Goal: Use online tool/utility: Use online tool/utility

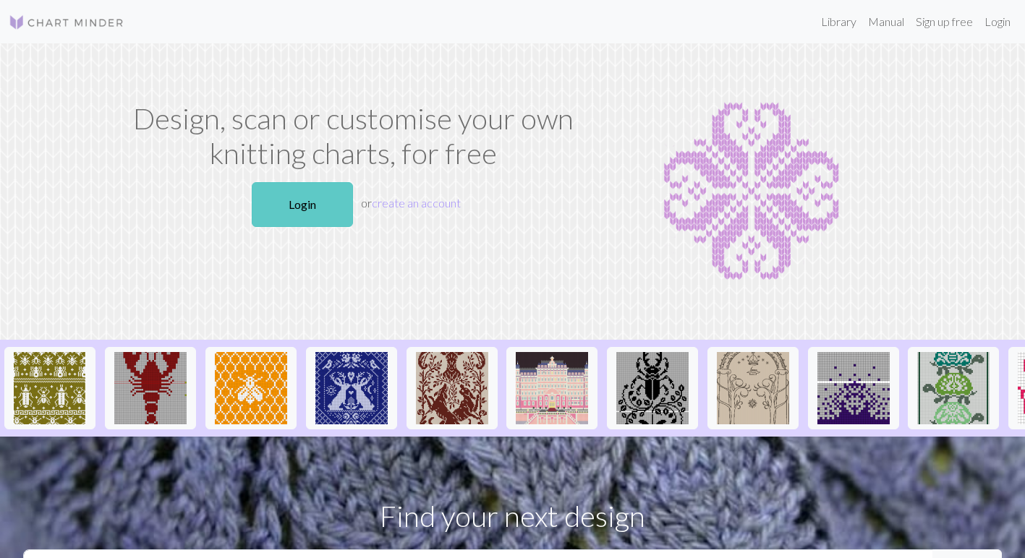
click at [316, 197] on link "Login" at bounding box center [302, 204] width 101 height 45
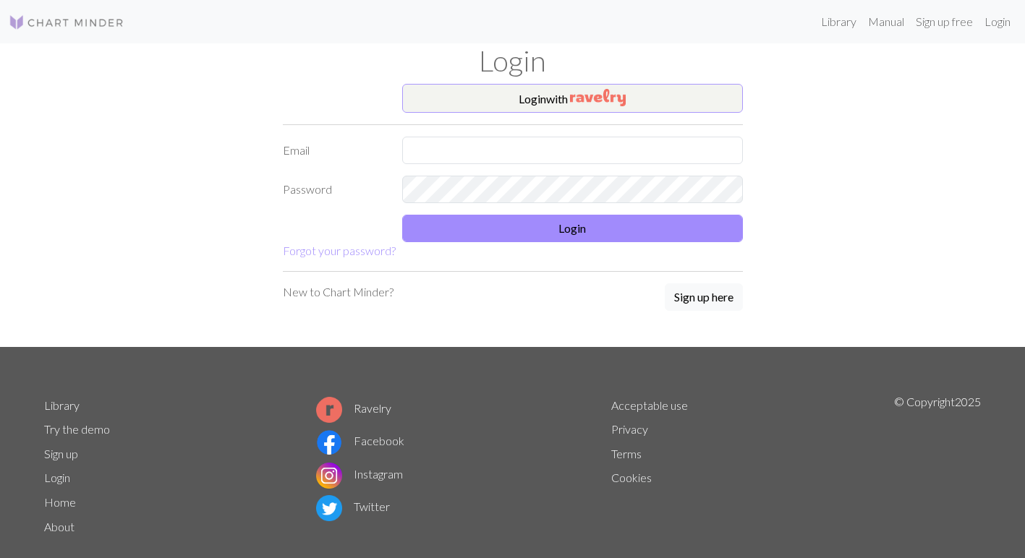
click at [521, 102] on button "Login with" at bounding box center [572, 98] width 341 height 29
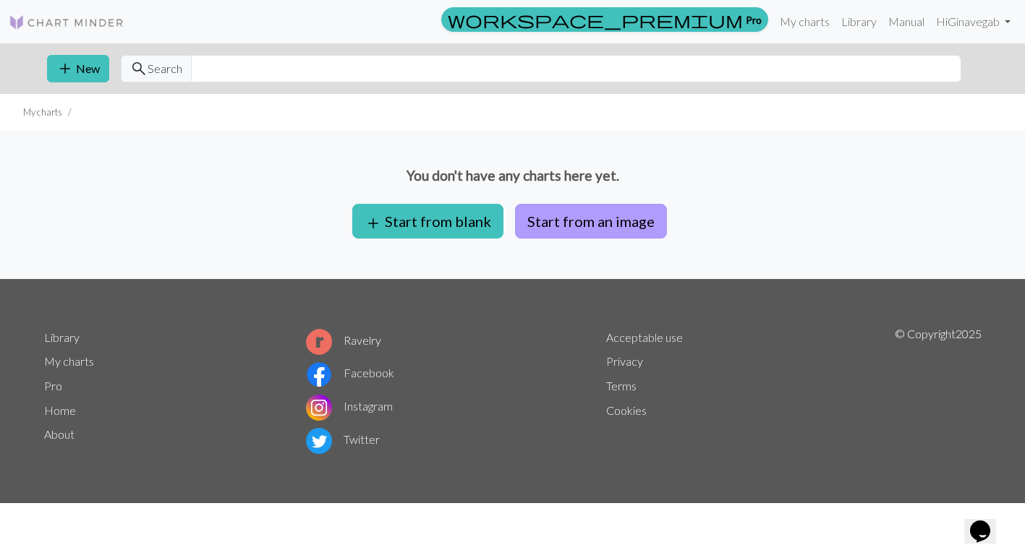
click at [594, 213] on button "Start from an image" at bounding box center [591, 221] width 152 height 35
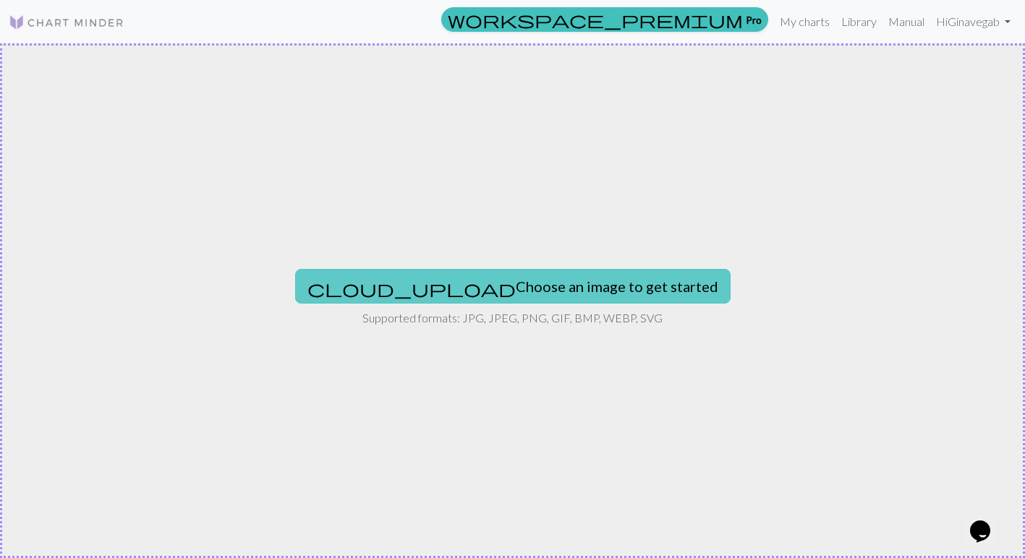
click at [503, 278] on button "cloud_upload Choose an image to get started" at bounding box center [512, 286] width 435 height 35
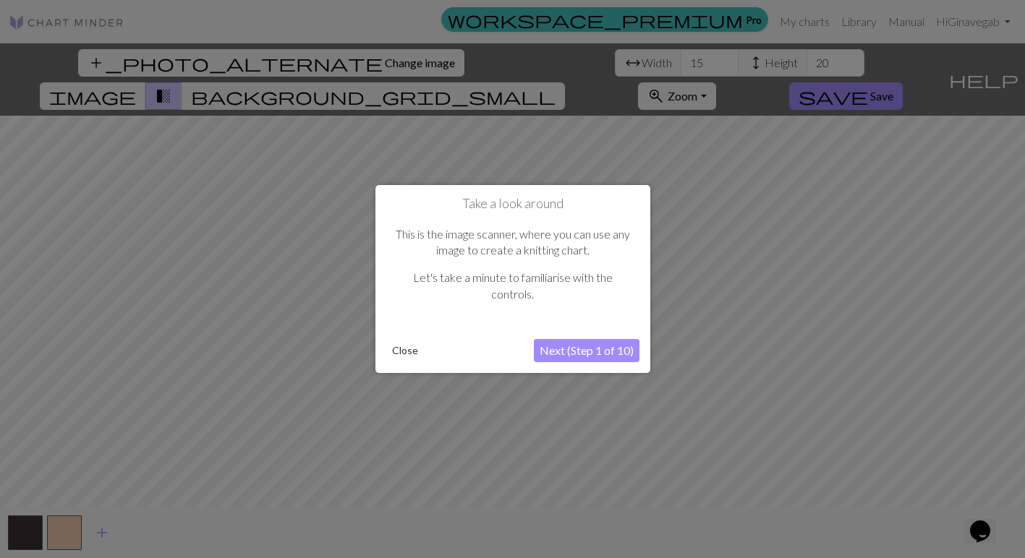
click at [598, 352] on button "Next (Step 1 of 10)" at bounding box center [587, 350] width 106 height 23
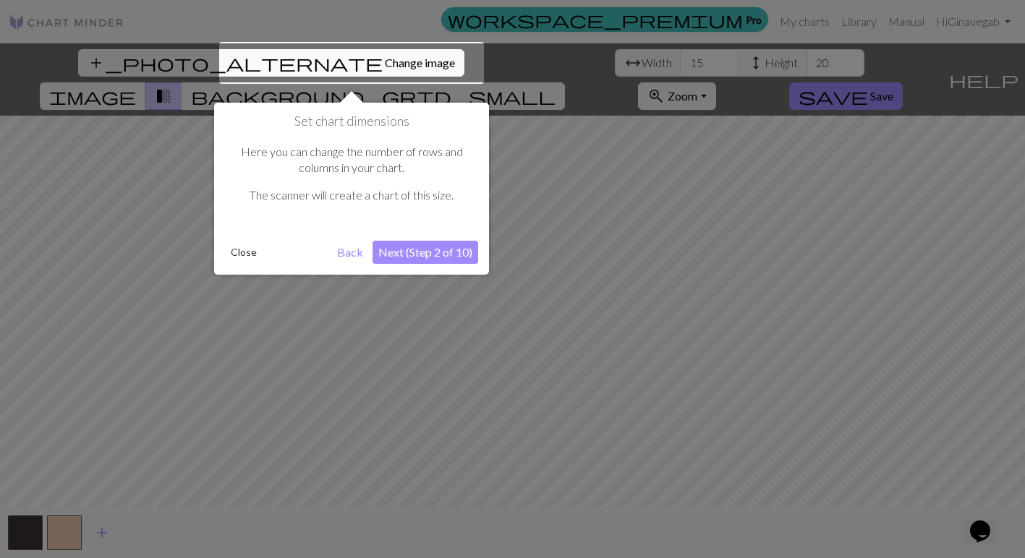
click at [423, 244] on button "Next (Step 2 of 10)" at bounding box center [425, 252] width 106 height 23
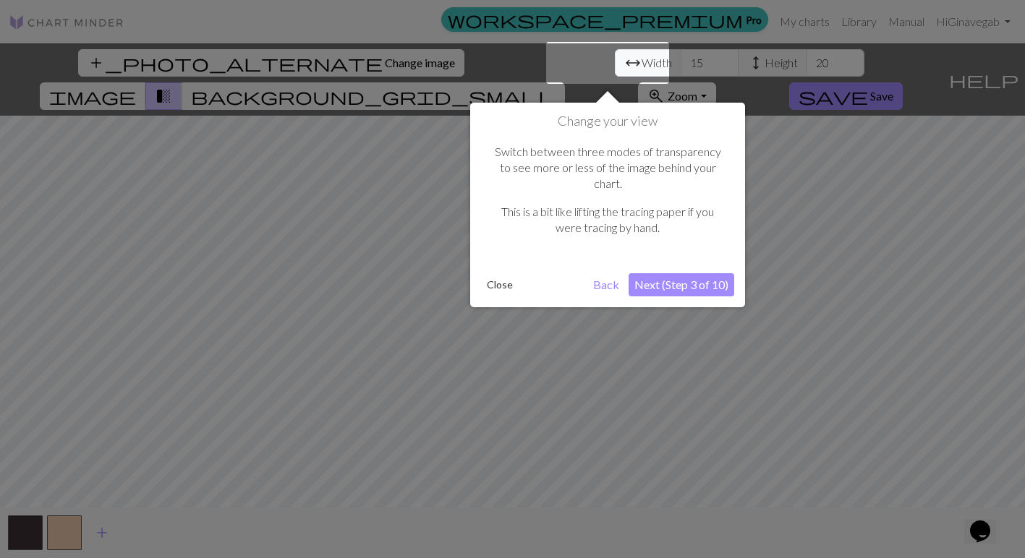
click at [694, 273] on button "Next (Step 3 of 10)" at bounding box center [682, 284] width 106 height 23
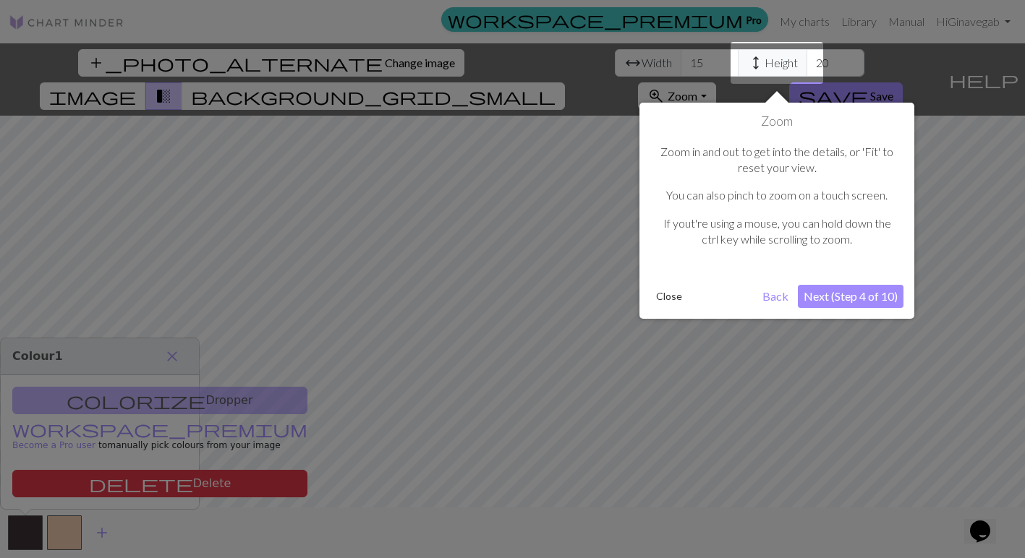
click at [863, 290] on button "Next (Step 4 of 10)" at bounding box center [851, 296] width 106 height 23
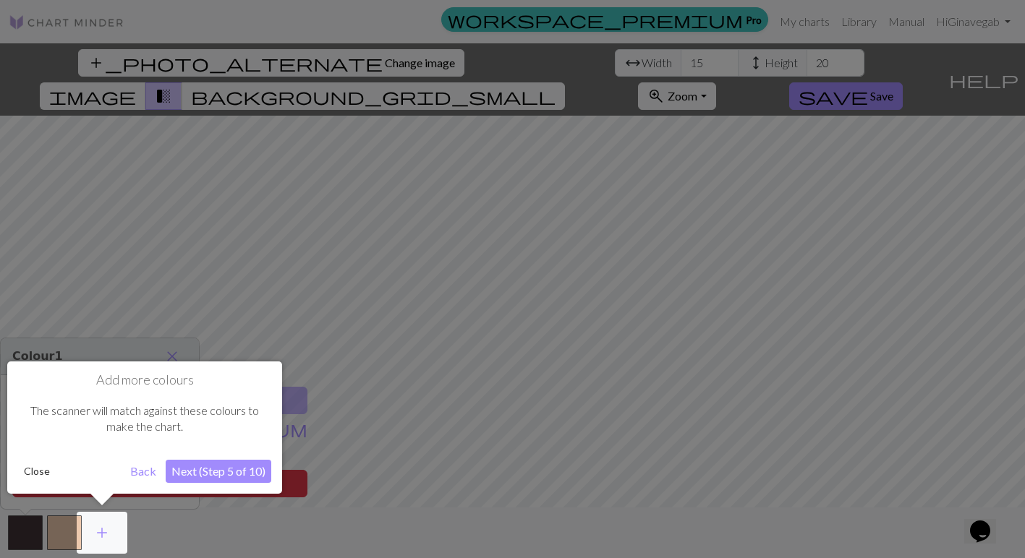
click at [203, 470] on button "Next (Step 5 of 10)" at bounding box center [219, 471] width 106 height 23
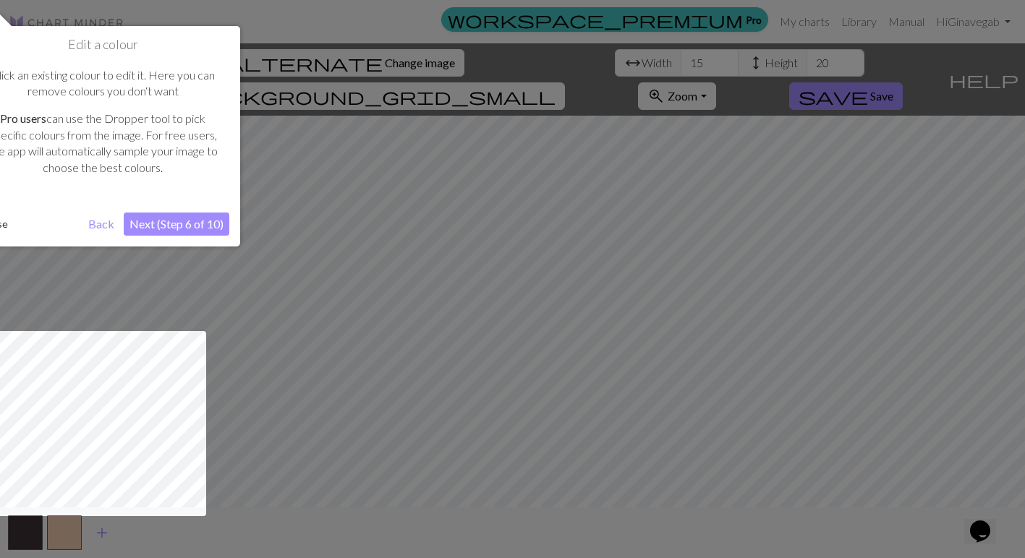
click at [182, 213] on button "Next (Step 6 of 10)" at bounding box center [177, 224] width 106 height 23
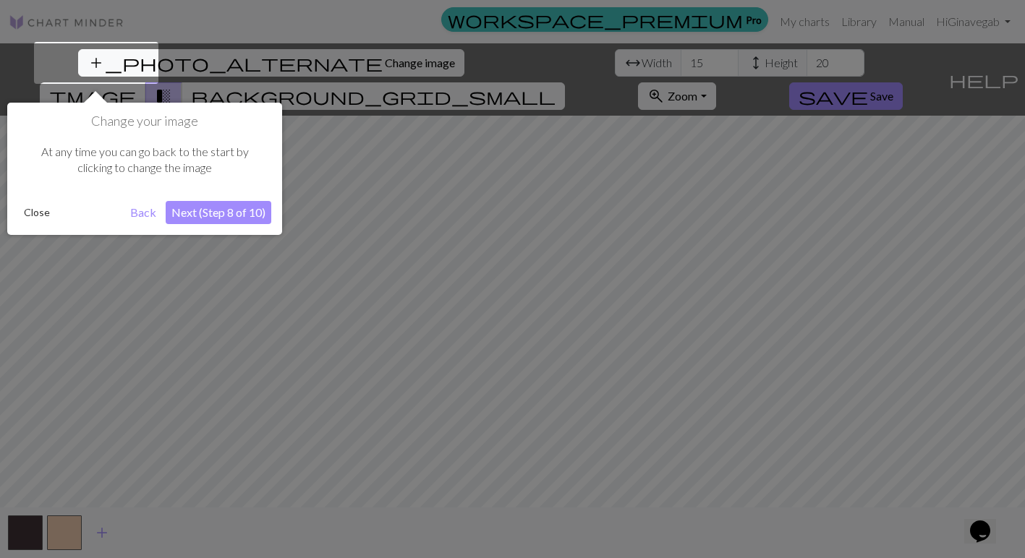
click at [201, 213] on button "Next (Step 8 of 10)" at bounding box center [219, 212] width 106 height 23
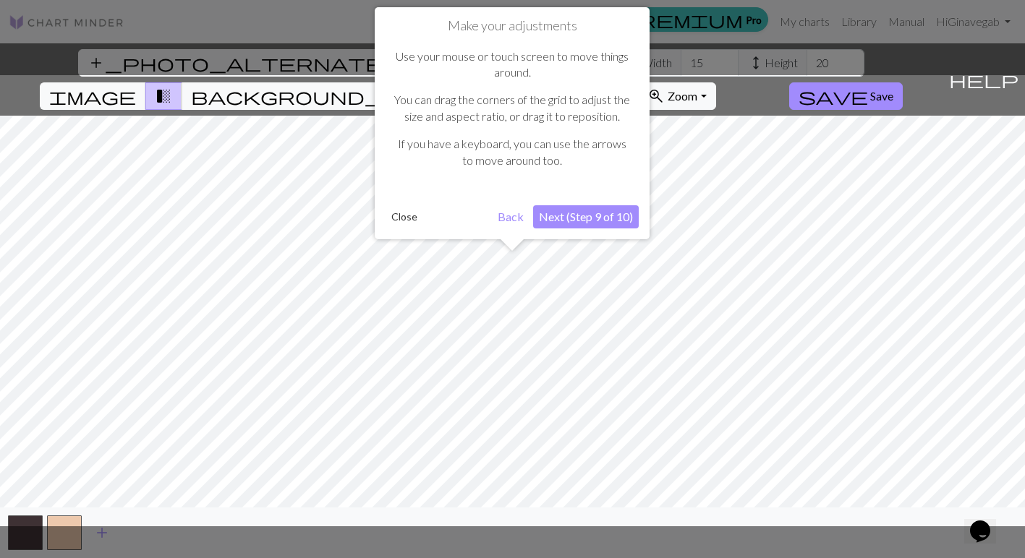
click at [608, 226] on div "Make your adjustments Use your mouse or touch screen to move things around. You…" at bounding box center [512, 123] width 275 height 232
click at [604, 216] on button "Next (Step 9 of 10)" at bounding box center [586, 216] width 106 height 23
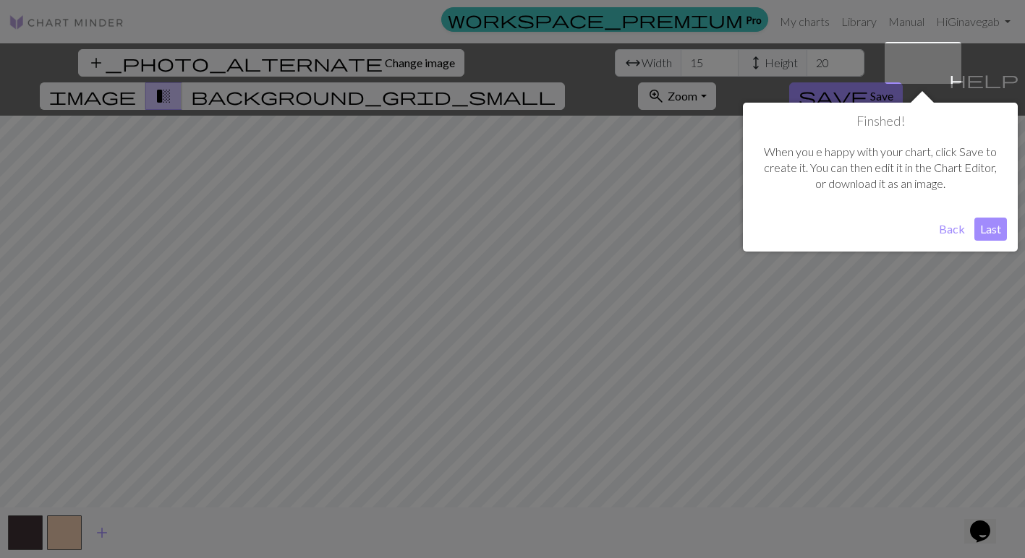
click at [993, 228] on button "Last" at bounding box center [990, 229] width 33 height 23
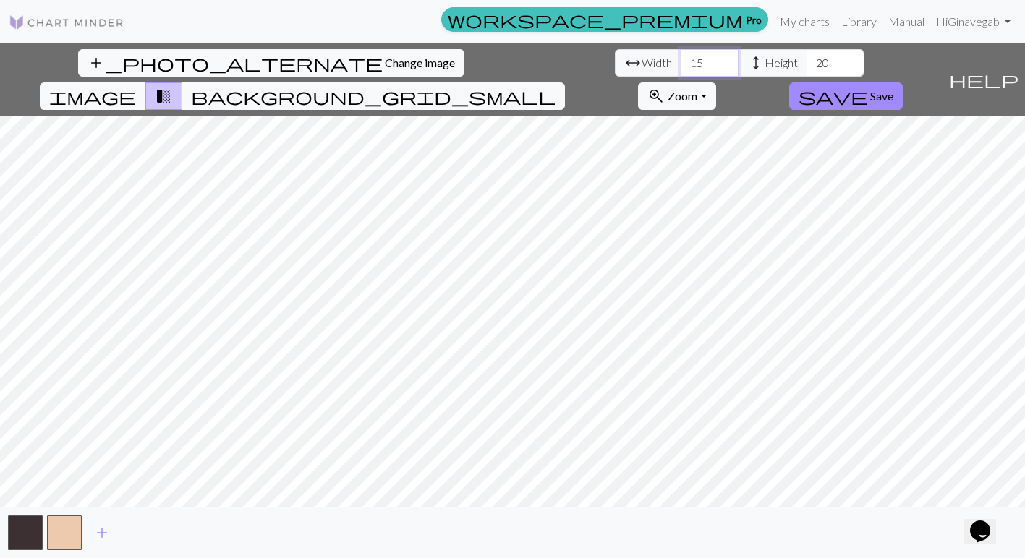
click at [681, 61] on input "15" at bounding box center [710, 62] width 58 height 27
type input "110"
click at [806, 63] on input "20" at bounding box center [835, 62] width 58 height 27
type input "2"
type input "120"
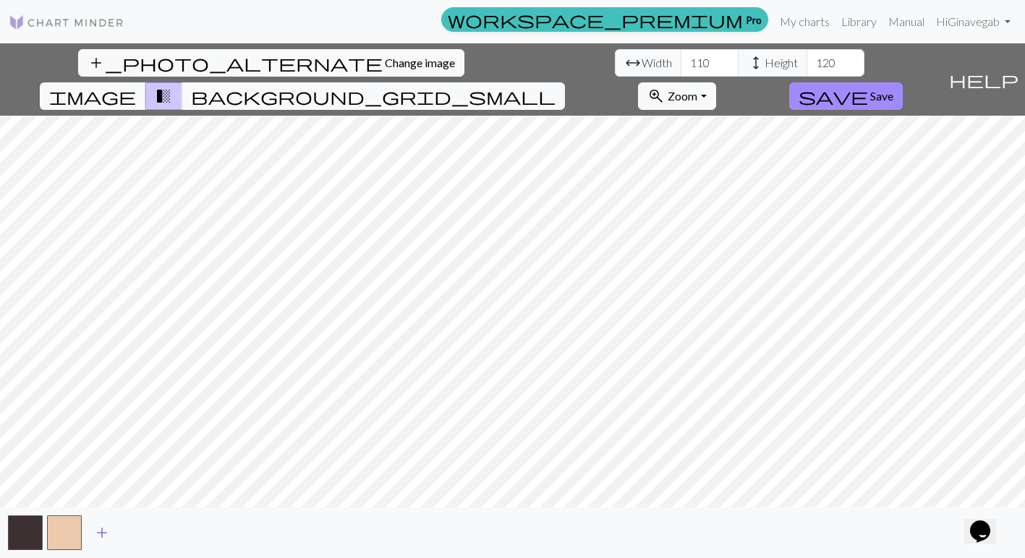
click at [101, 531] on span "add" at bounding box center [101, 533] width 17 height 20
click at [141, 532] on span "add" at bounding box center [140, 533] width 17 height 20
click at [180, 534] on span "add" at bounding box center [179, 533] width 17 height 20
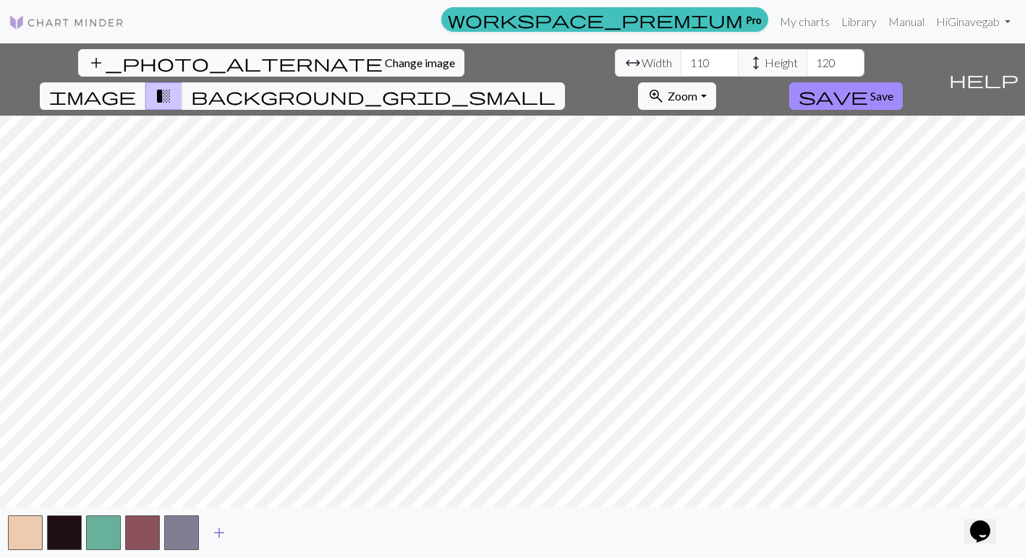
click at [213, 533] on span "add" at bounding box center [218, 533] width 17 height 20
click at [257, 534] on span "add" at bounding box center [258, 533] width 17 height 20
click at [300, 529] on span "add" at bounding box center [297, 533] width 17 height 20
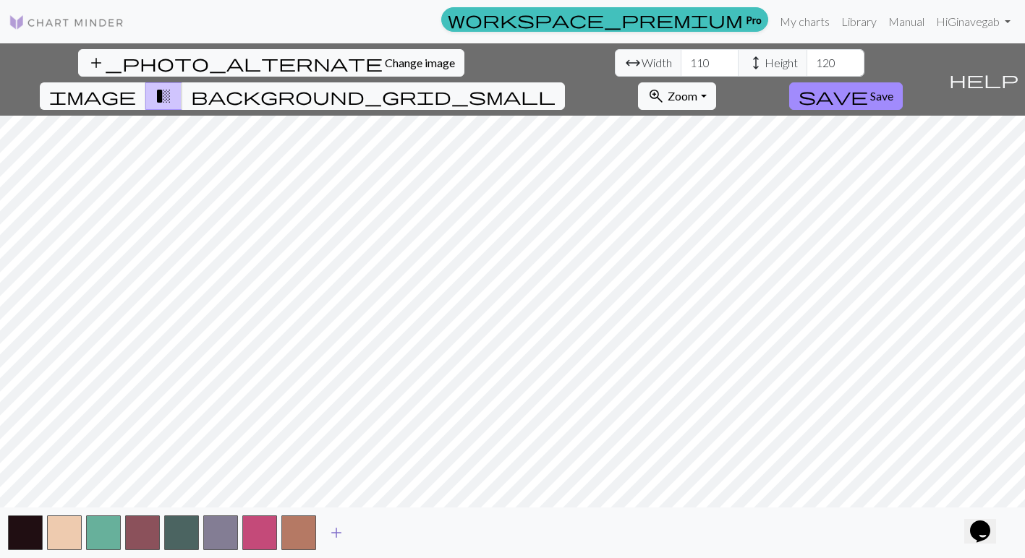
click at [339, 537] on span "add" at bounding box center [336, 533] width 17 height 20
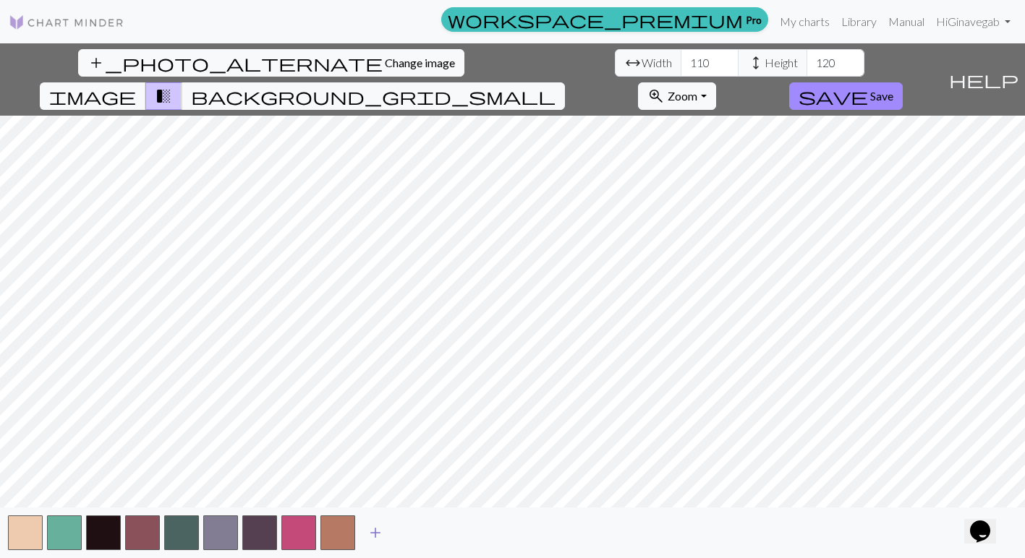
click at [377, 537] on span "add" at bounding box center [375, 533] width 17 height 20
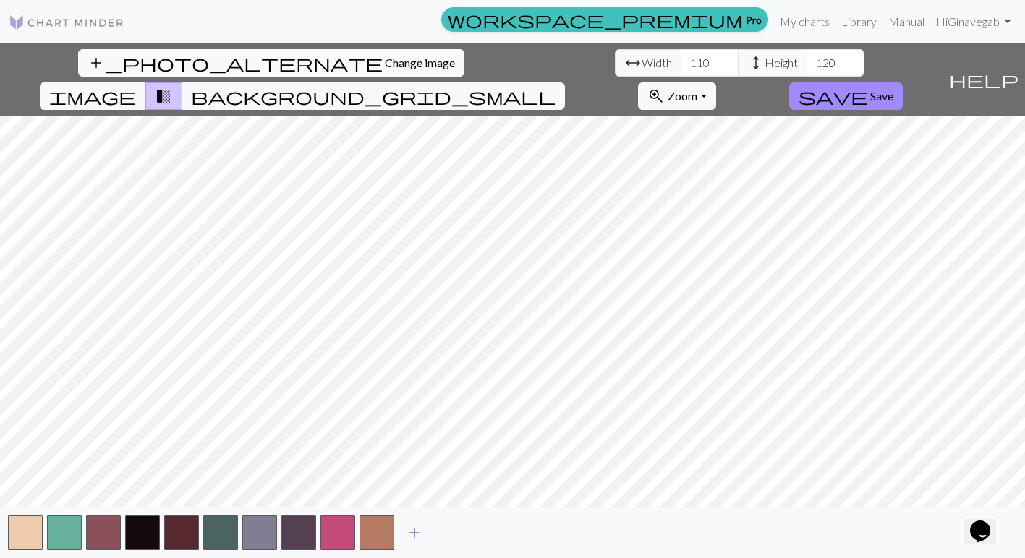
click at [415, 535] on span "add" at bounding box center [414, 533] width 17 height 20
click at [415, 529] on button "button" at bounding box center [416, 533] width 35 height 35
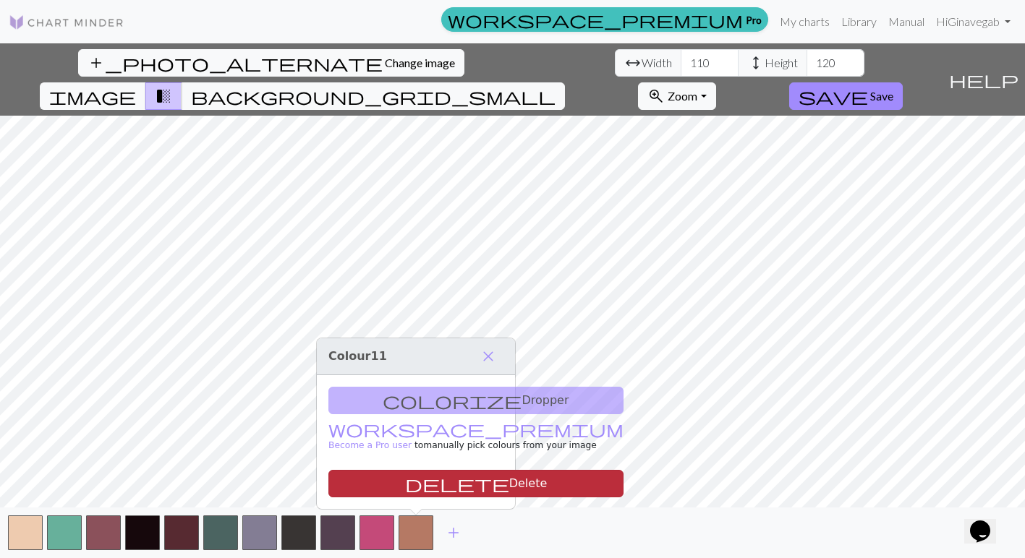
click at [431, 485] on button "delete Delete" at bounding box center [475, 483] width 295 height 27
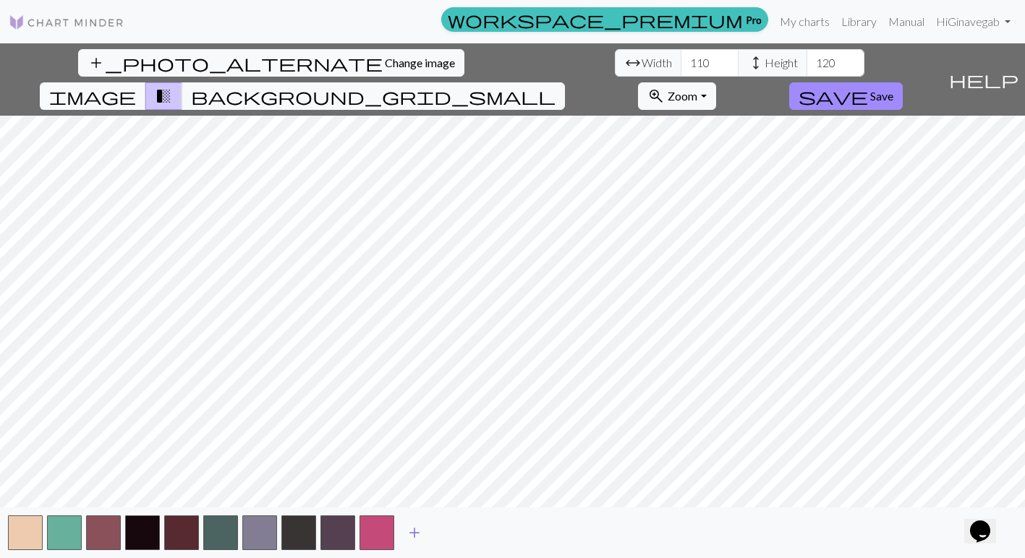
click at [414, 534] on span "add" at bounding box center [414, 533] width 17 height 20
click at [377, 531] on button "button" at bounding box center [376, 533] width 35 height 35
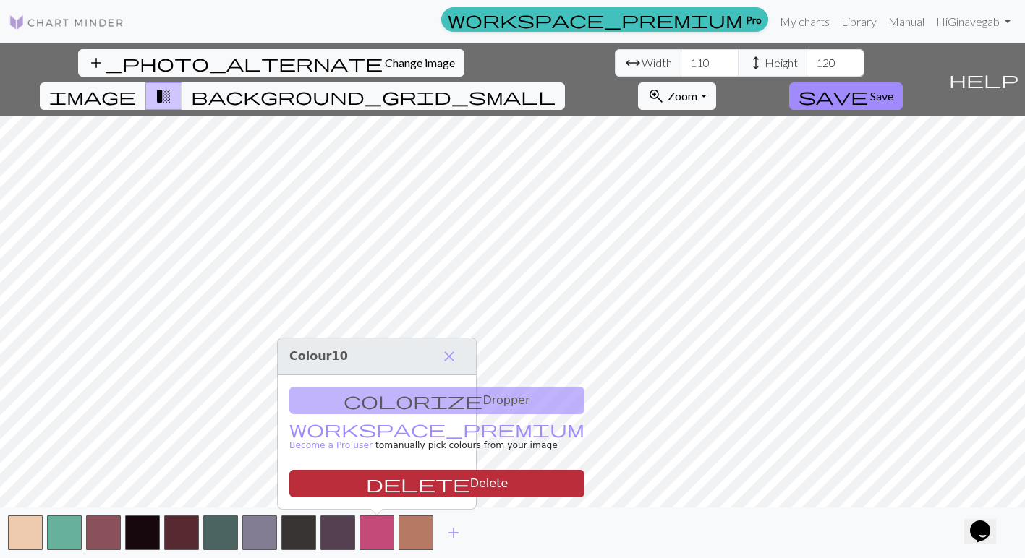
click at [396, 489] on button "delete Delete" at bounding box center [436, 483] width 295 height 27
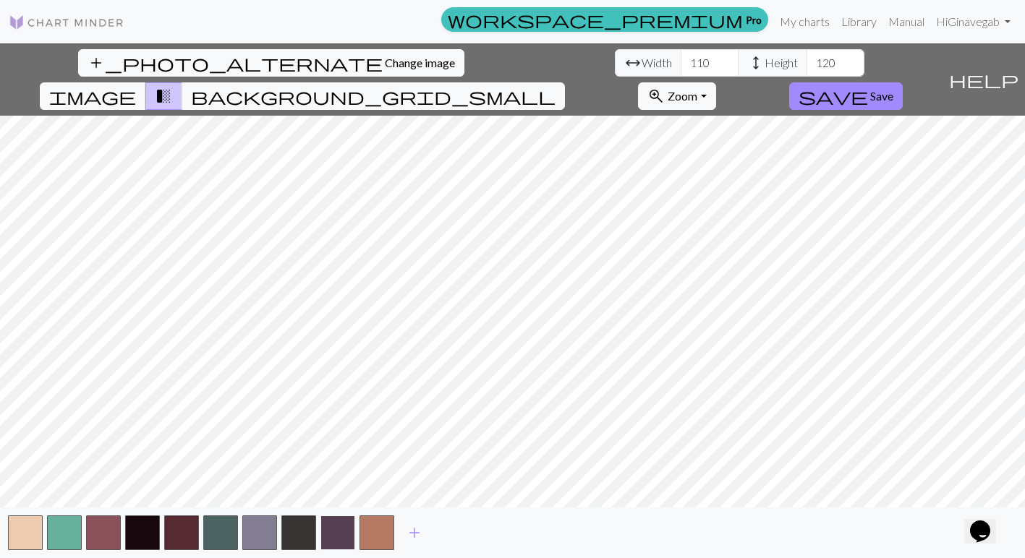
click at [342, 529] on button "button" at bounding box center [337, 533] width 35 height 35
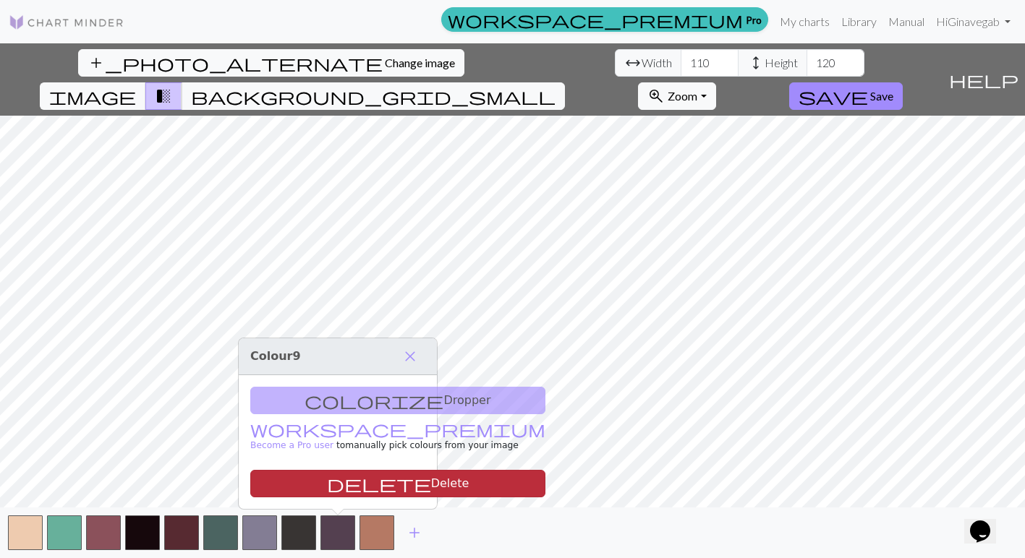
click at [352, 491] on button "delete Delete" at bounding box center [397, 483] width 295 height 27
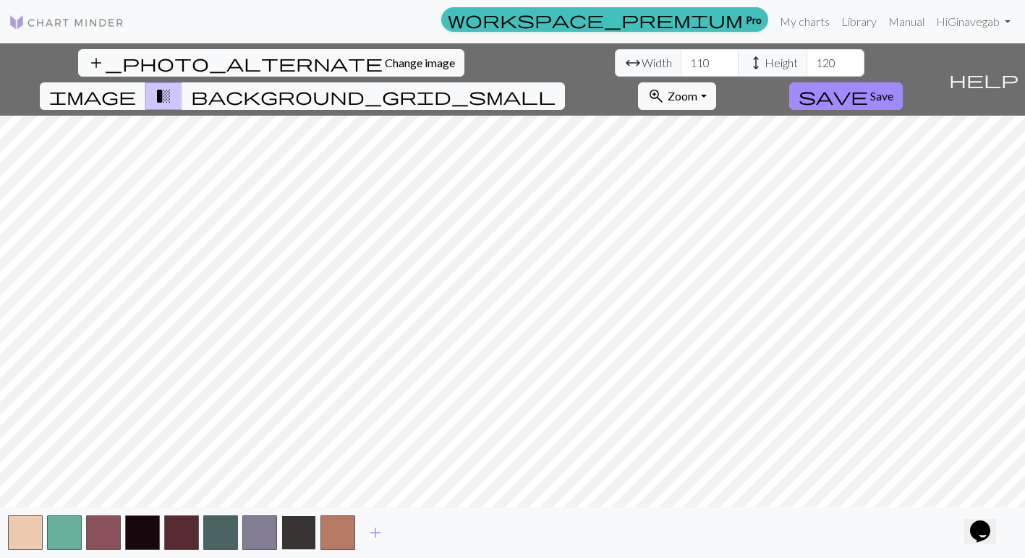
click at [300, 537] on button "button" at bounding box center [298, 533] width 35 height 35
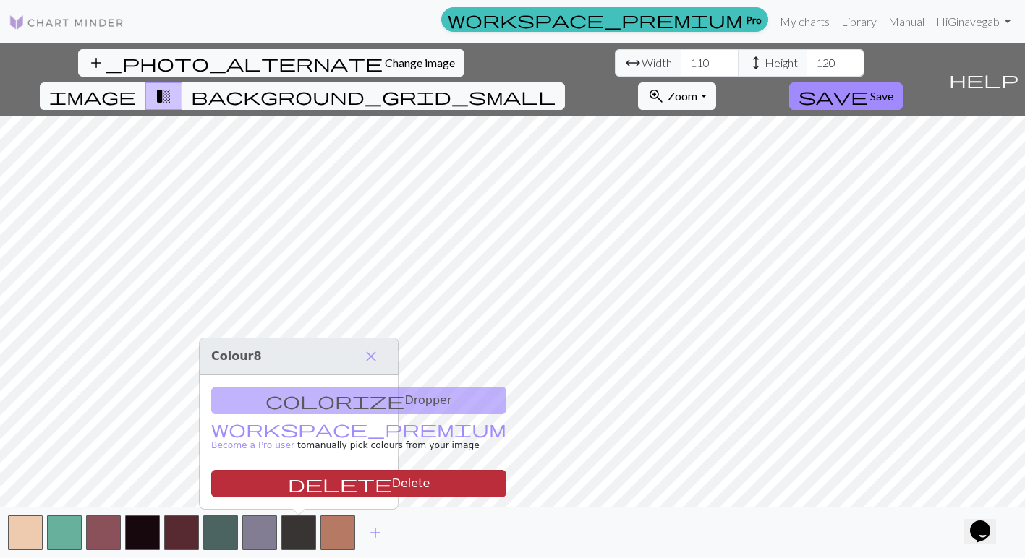
click at [314, 487] on button "delete Delete" at bounding box center [358, 483] width 295 height 27
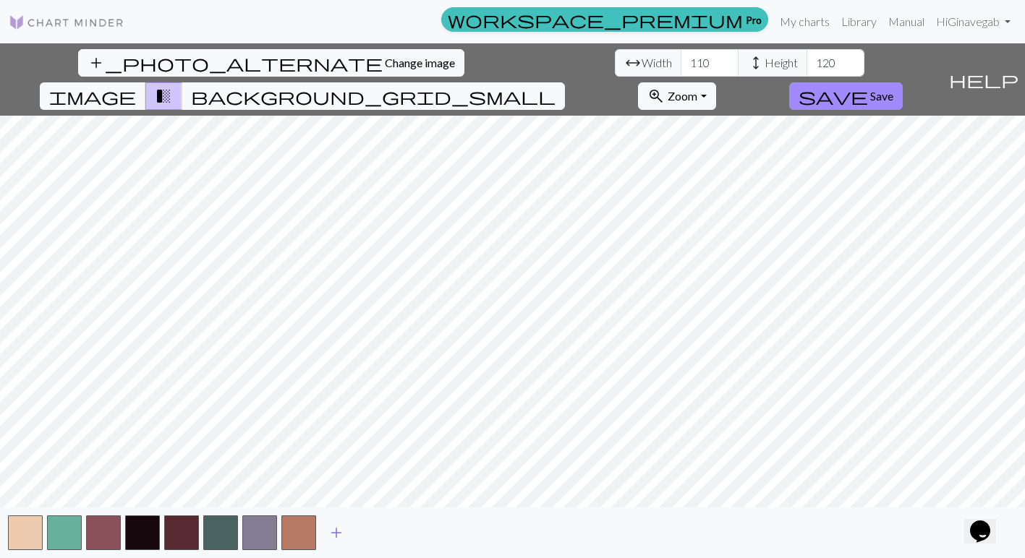
click at [335, 540] on span "add" at bounding box center [336, 533] width 17 height 20
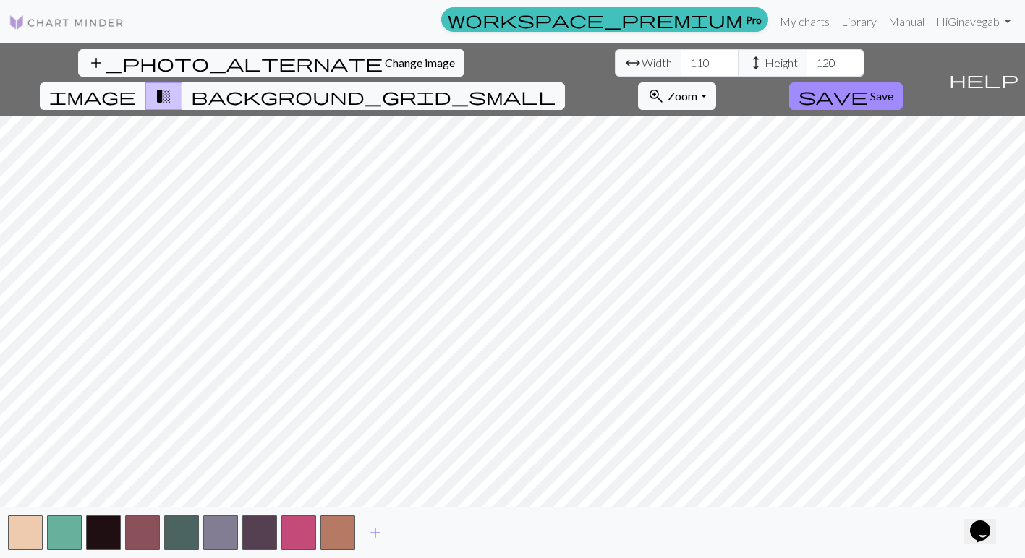
click at [136, 86] on span "image" at bounding box center [92, 96] width 87 height 20
click at [172, 86] on span "transition_fade" at bounding box center [163, 96] width 17 height 20
click at [555, 86] on span "background_grid_small" at bounding box center [373, 96] width 365 height 20
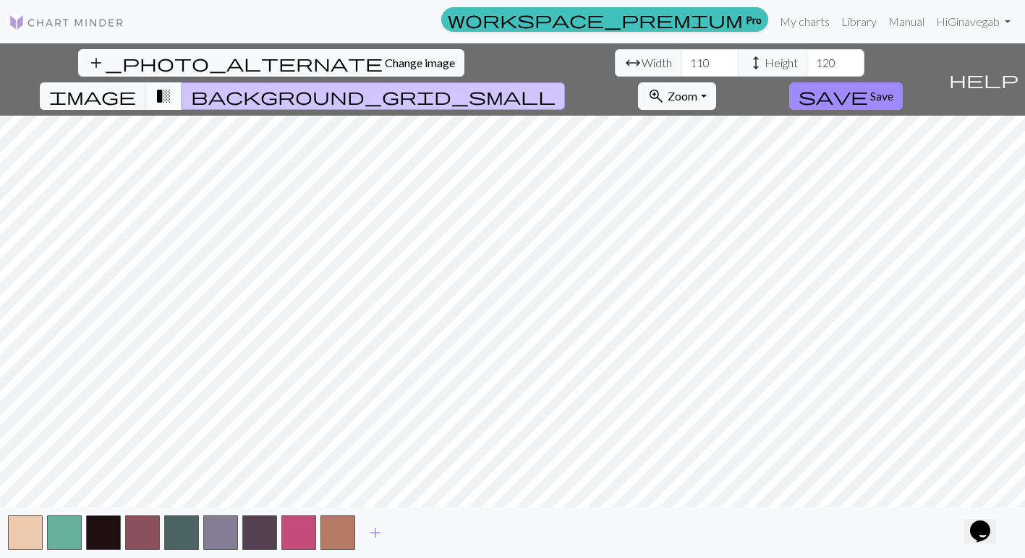
click at [172, 86] on span "transition_fade" at bounding box center [163, 96] width 17 height 20
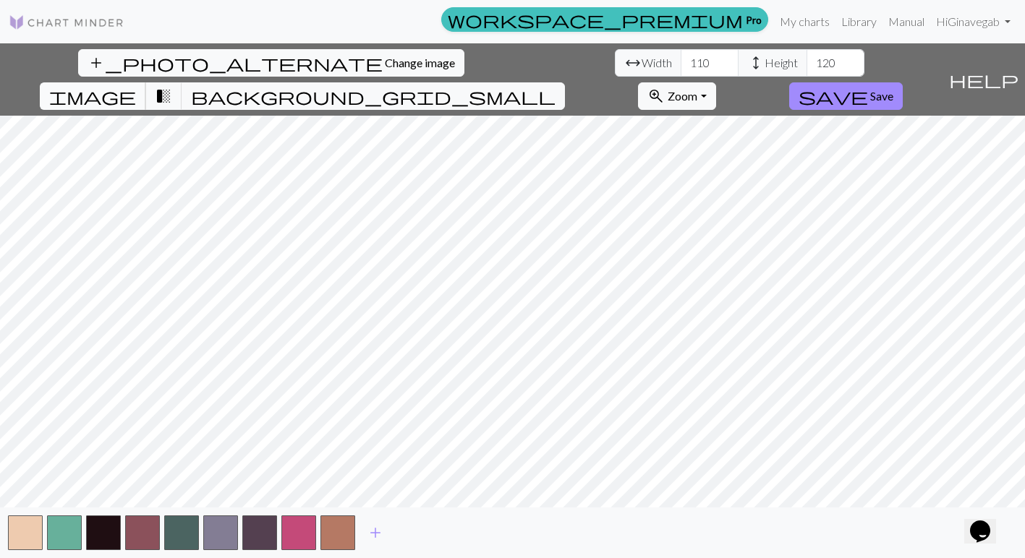
click at [136, 86] on span "image" at bounding box center [92, 96] width 87 height 20
click at [172, 86] on span "transition_fade" at bounding box center [163, 96] width 17 height 20
click at [136, 86] on span "image" at bounding box center [92, 96] width 87 height 20
click at [172, 86] on span "transition_fade" at bounding box center [163, 96] width 17 height 20
click at [136, 86] on span "image" at bounding box center [92, 96] width 87 height 20
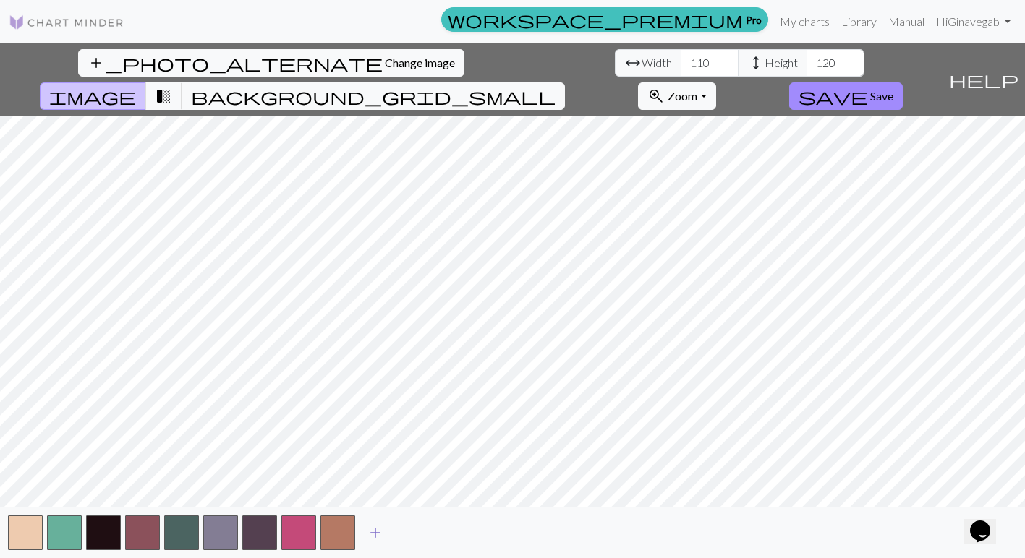
click at [375, 538] on span "add" at bounding box center [375, 533] width 17 height 20
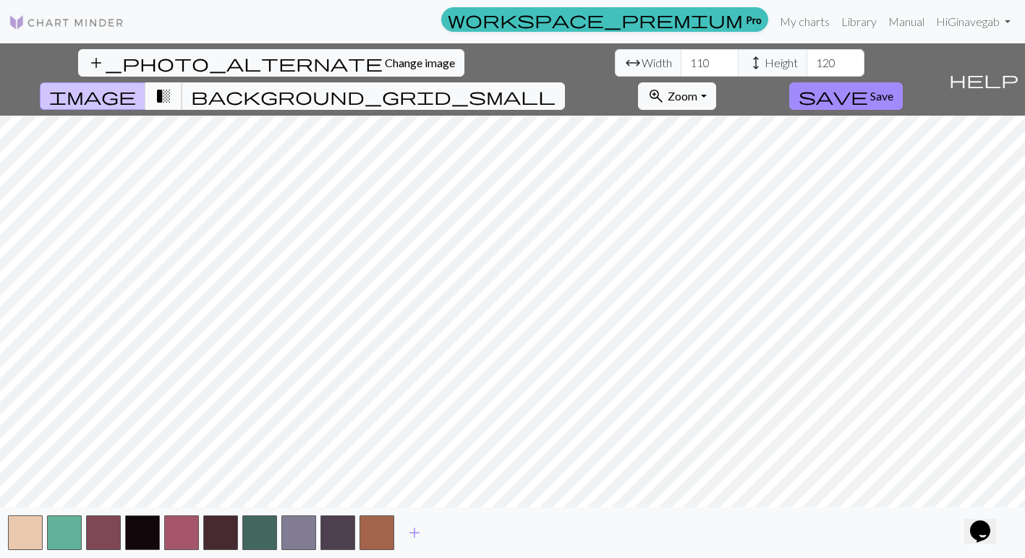
click at [172, 86] on span "transition_fade" at bounding box center [163, 96] width 17 height 20
click at [414, 532] on span "add" at bounding box center [414, 533] width 17 height 20
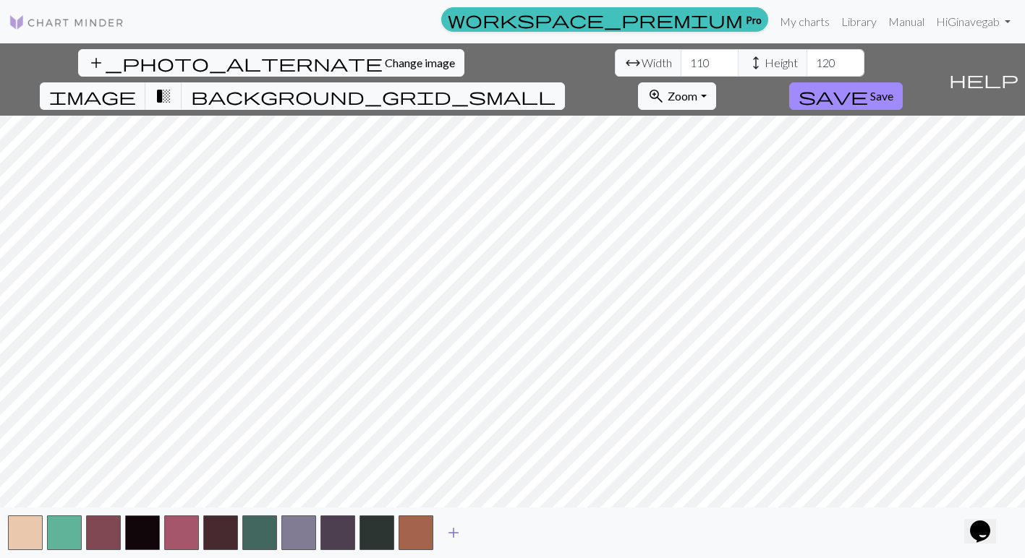
click at [456, 535] on span "add" at bounding box center [453, 533] width 17 height 20
click at [495, 538] on span "add" at bounding box center [492, 533] width 17 height 20
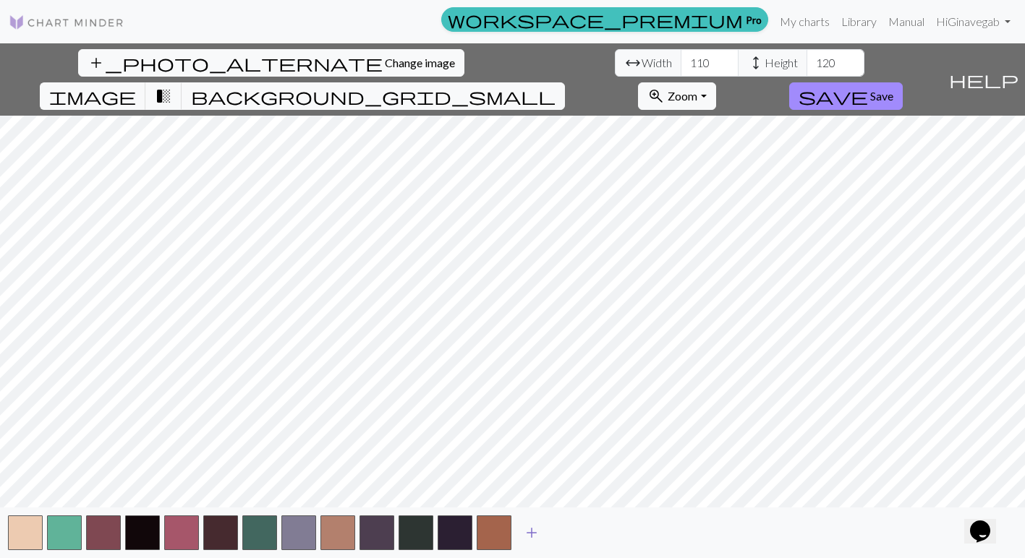
click at [529, 537] on span "add" at bounding box center [531, 533] width 17 height 20
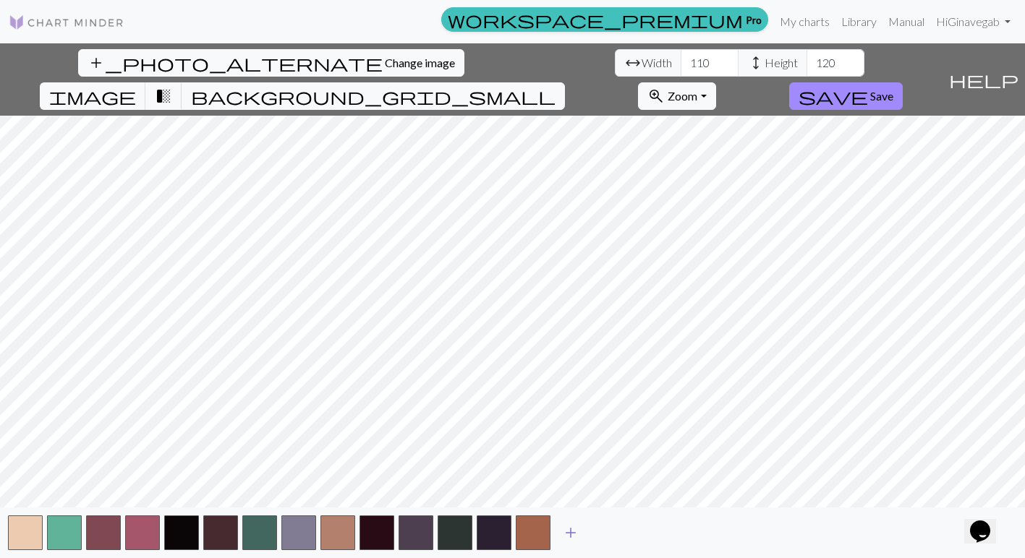
click at [575, 535] on span "add" at bounding box center [570, 533] width 17 height 20
click at [609, 537] on span "add" at bounding box center [609, 533] width 17 height 20
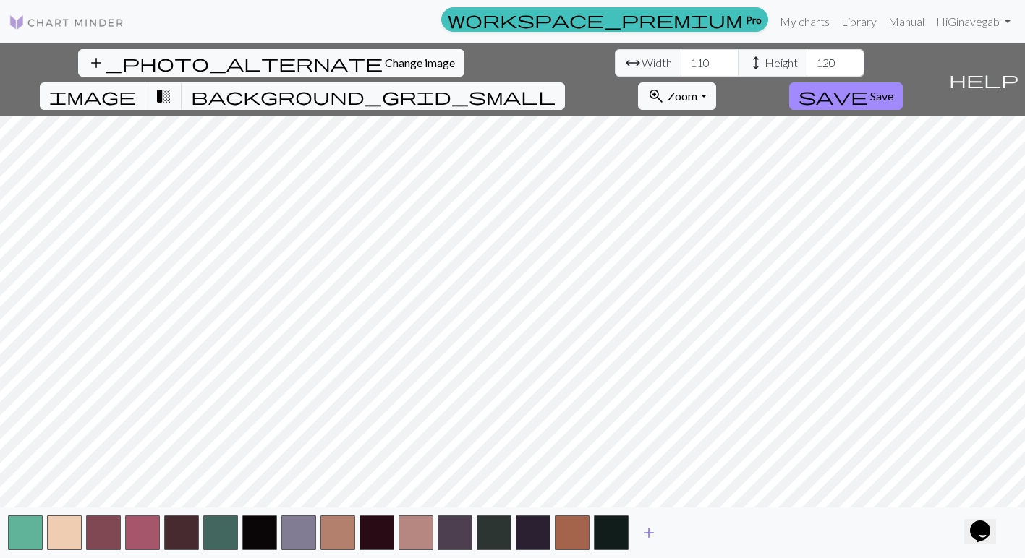
click at [650, 535] on span "add" at bounding box center [648, 533] width 17 height 20
click at [690, 532] on span "add" at bounding box center [687, 533] width 17 height 20
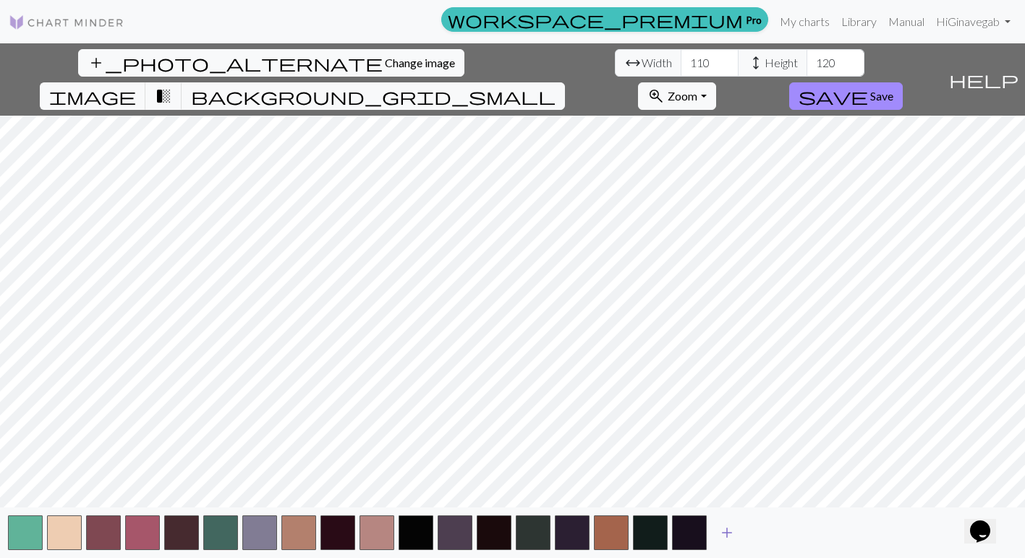
click at [732, 532] on span "add" at bounding box center [726, 533] width 17 height 20
click at [776, 542] on button "add" at bounding box center [766, 532] width 36 height 27
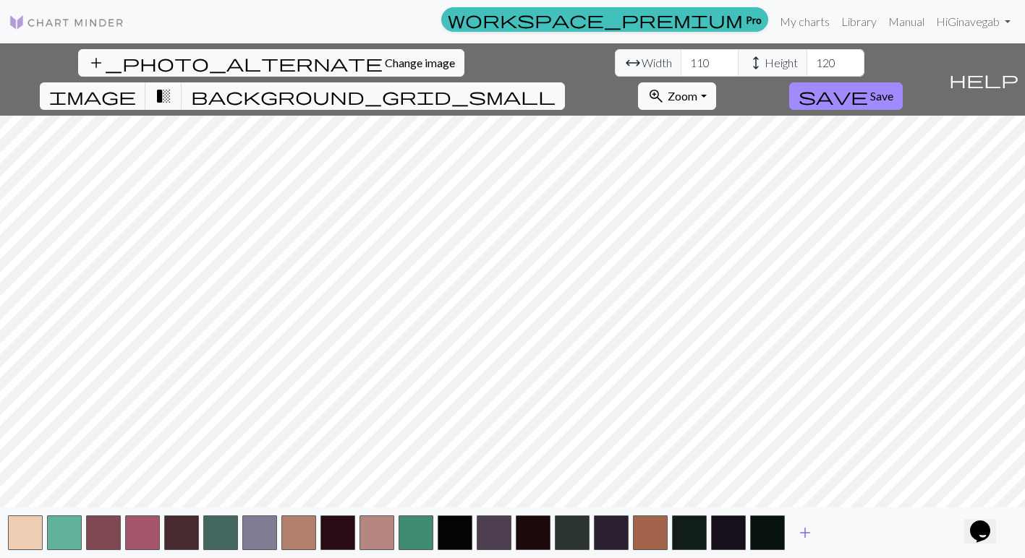
click at [801, 542] on span "add" at bounding box center [804, 533] width 17 height 20
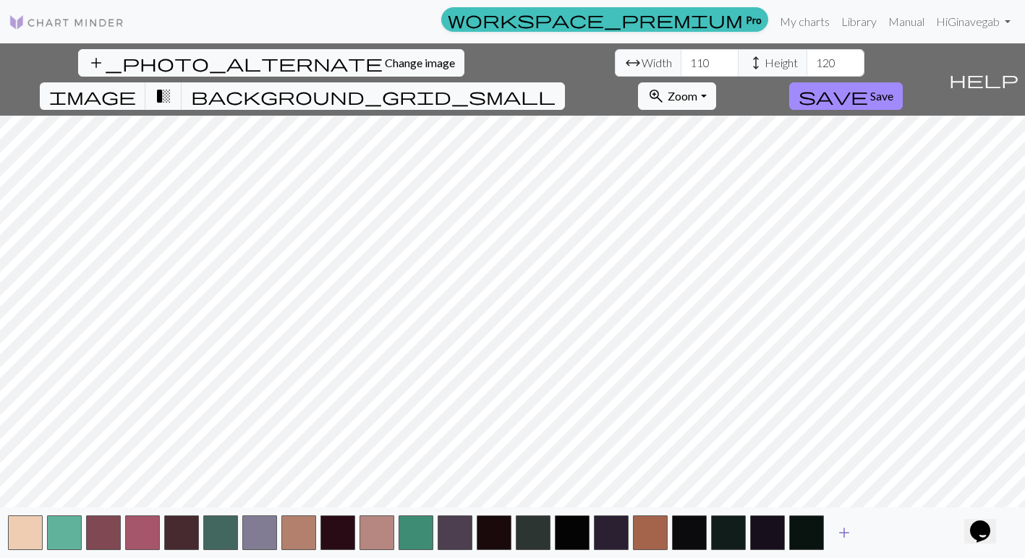
click at [856, 537] on button "add" at bounding box center [844, 532] width 36 height 27
click at [882, 538] on span "add" at bounding box center [882, 533] width 17 height 20
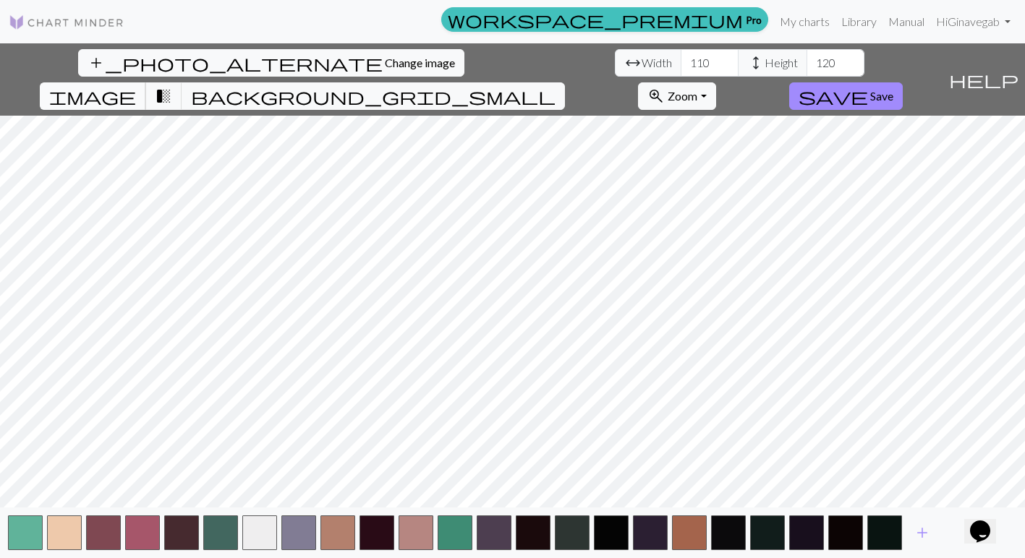
click at [136, 86] on span "image" at bounding box center [92, 96] width 87 height 20
click at [172, 86] on span "transition_fade" at bounding box center [163, 96] width 17 height 20
click at [926, 535] on span "add" at bounding box center [922, 533] width 17 height 20
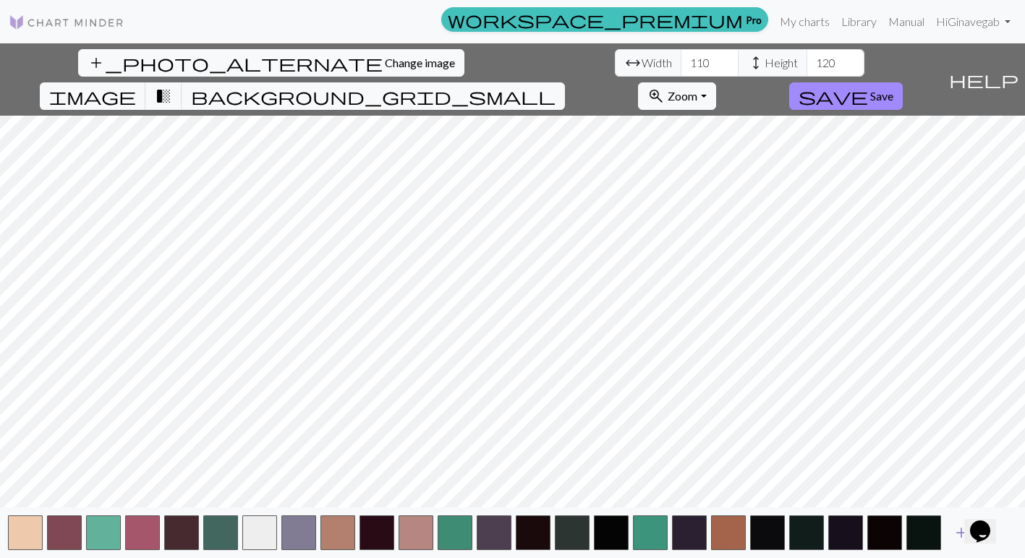
click at [953, 533] on span "add" at bounding box center [961, 533] width 17 height 20
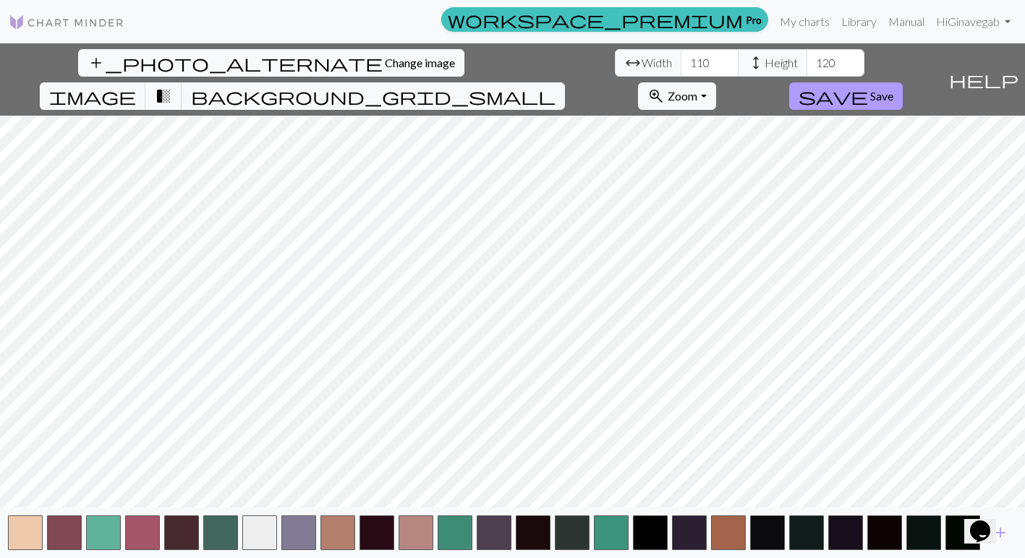
click at [868, 86] on span "save" at bounding box center [833, 96] width 69 height 20
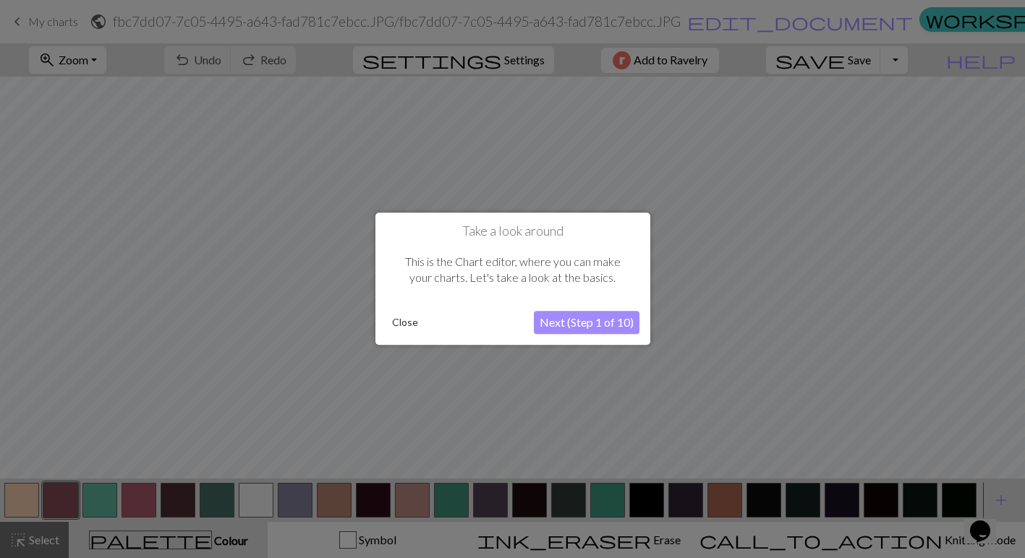
click at [590, 323] on button "Next (Step 1 of 10)" at bounding box center [587, 323] width 106 height 23
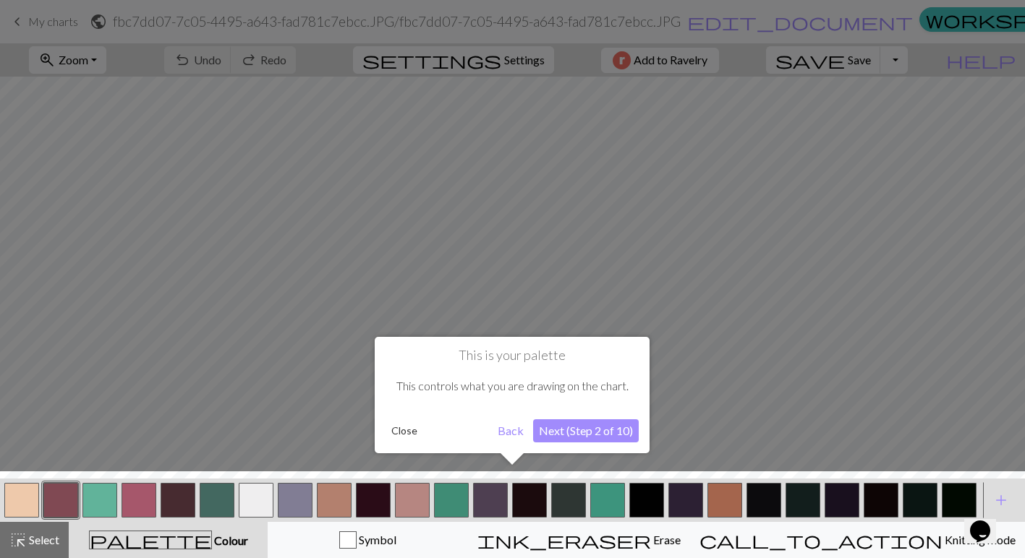
click at [566, 434] on button "Next (Step 2 of 10)" at bounding box center [586, 431] width 106 height 23
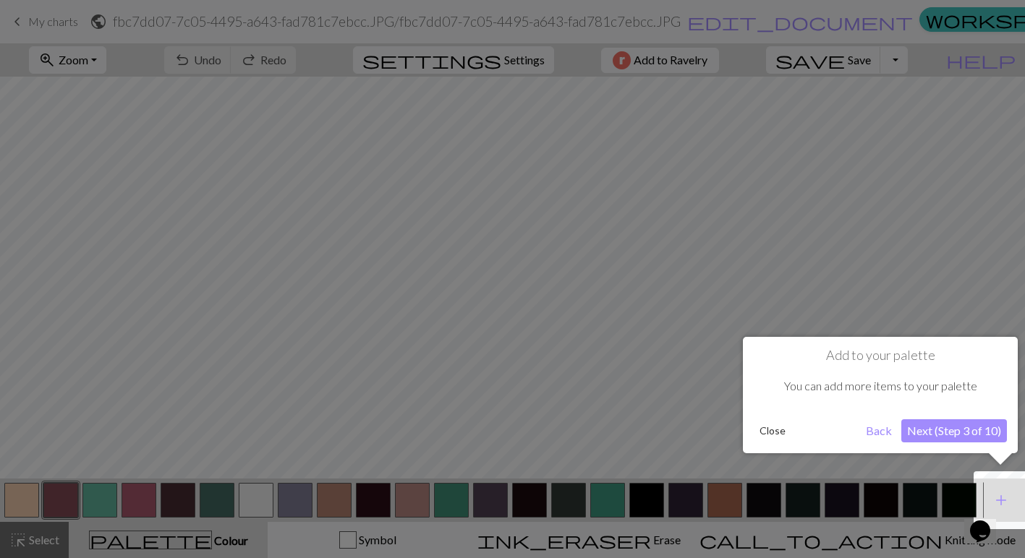
click at [961, 432] on button "Next (Step 3 of 10)" at bounding box center [954, 431] width 106 height 23
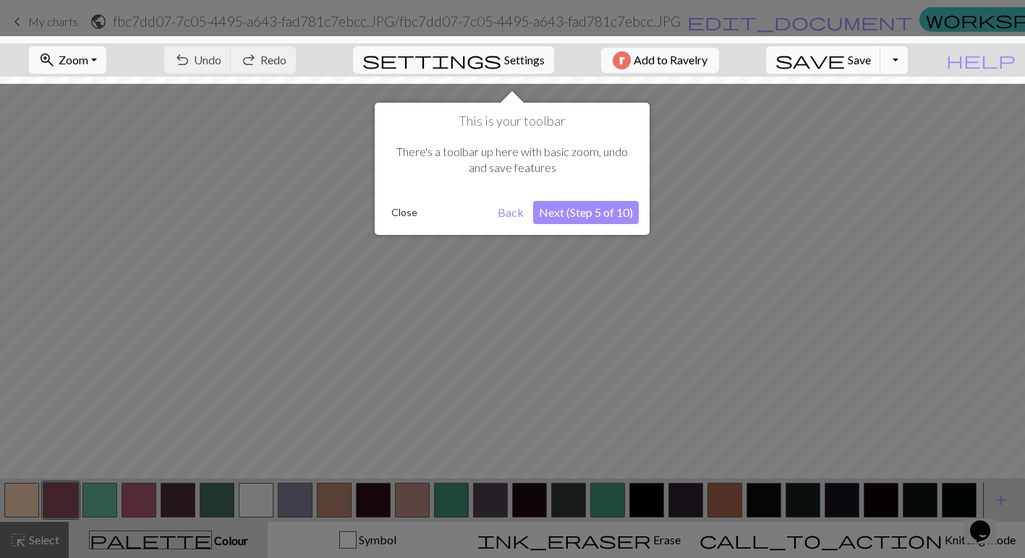
click at [603, 203] on button "Next (Step 5 of 10)" at bounding box center [586, 212] width 106 height 23
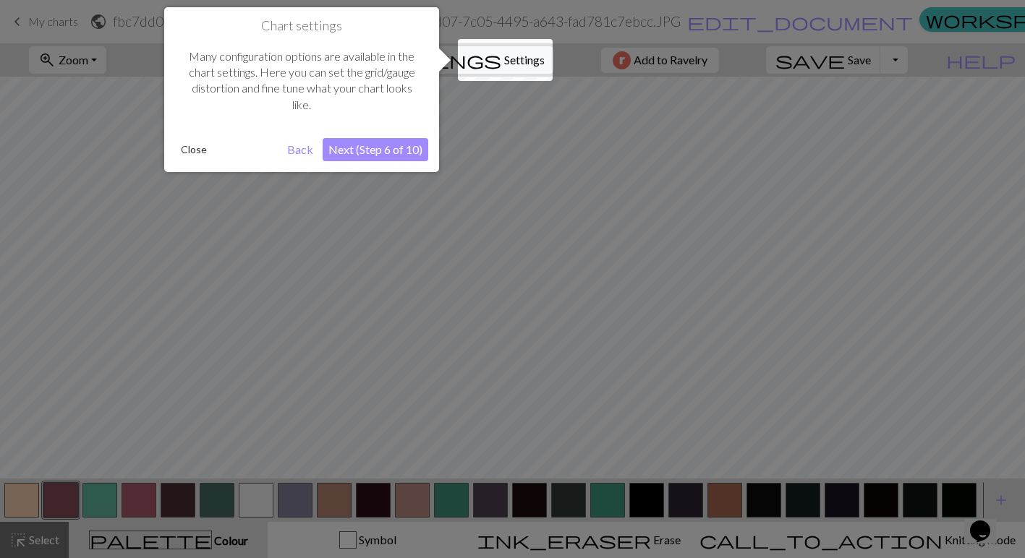
click at [410, 150] on button "Next (Step 6 of 10)" at bounding box center [376, 149] width 106 height 23
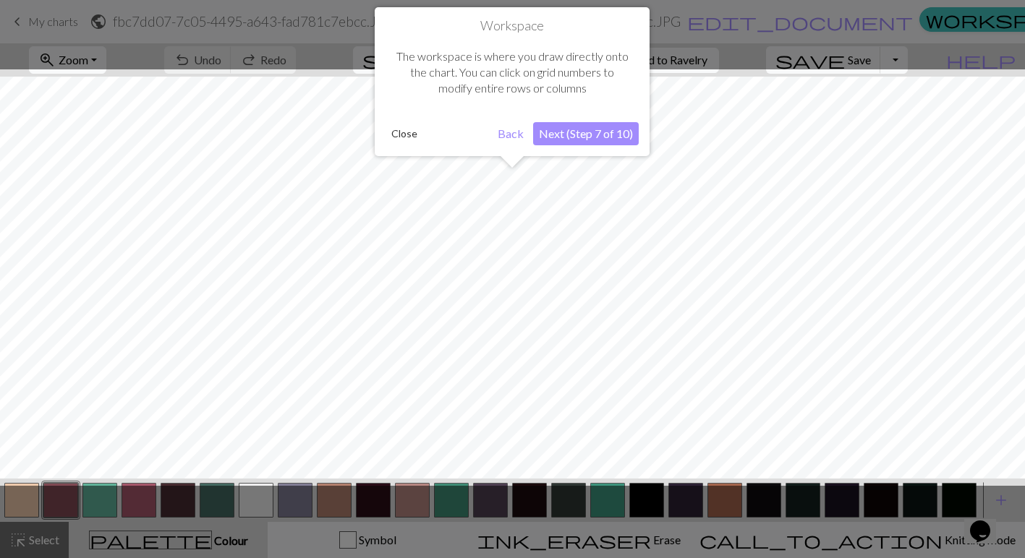
scroll to position [55, 0]
click at [555, 127] on button "Next (Step 7 of 10)" at bounding box center [586, 133] width 106 height 23
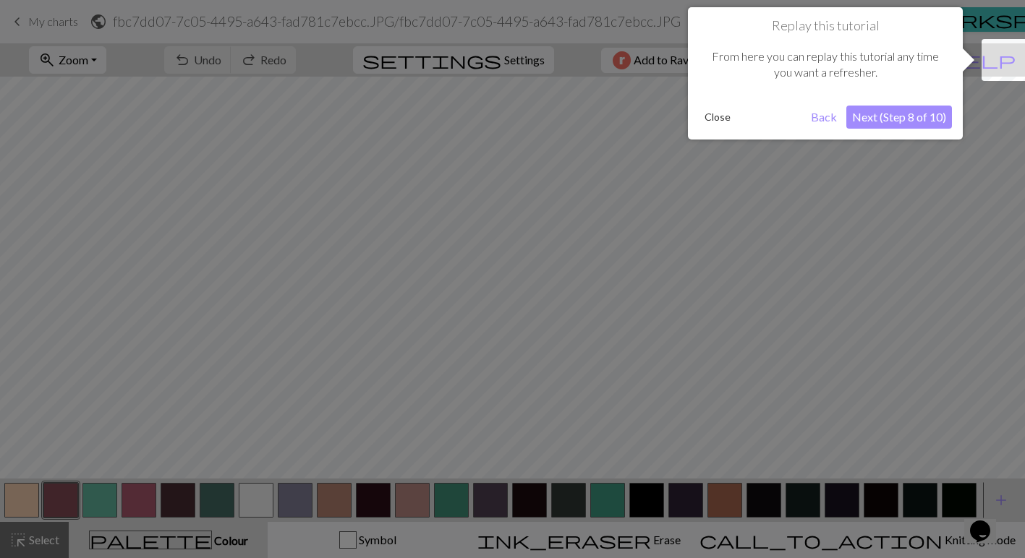
click at [710, 124] on button "Close" at bounding box center [718, 117] width 38 height 22
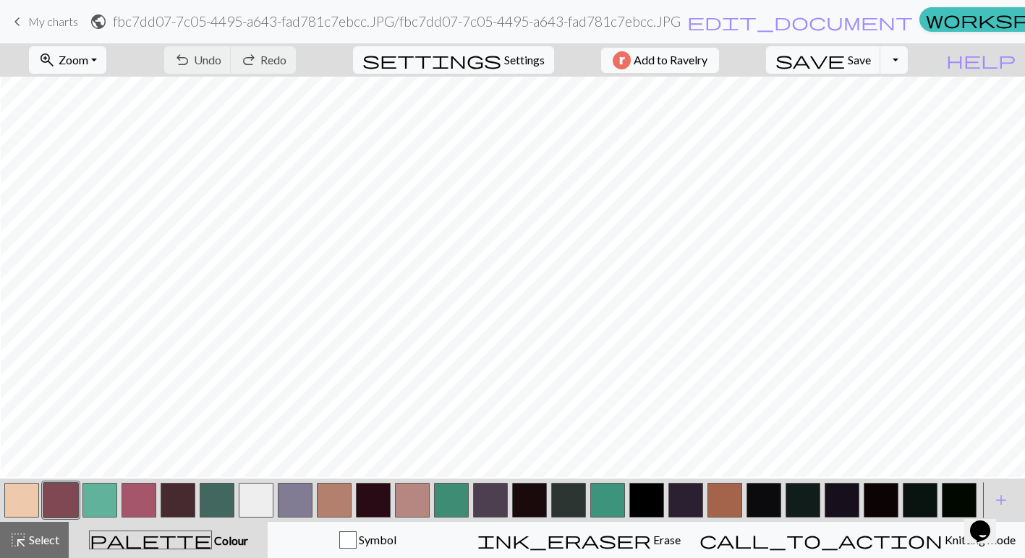
scroll to position [1178, 252]
click at [757, 504] on button "button" at bounding box center [763, 500] width 35 height 35
click at [960, 494] on button "button" at bounding box center [959, 500] width 35 height 35
click at [755, 506] on button "button" at bounding box center [763, 500] width 35 height 35
click at [659, 501] on button "button" at bounding box center [646, 500] width 35 height 35
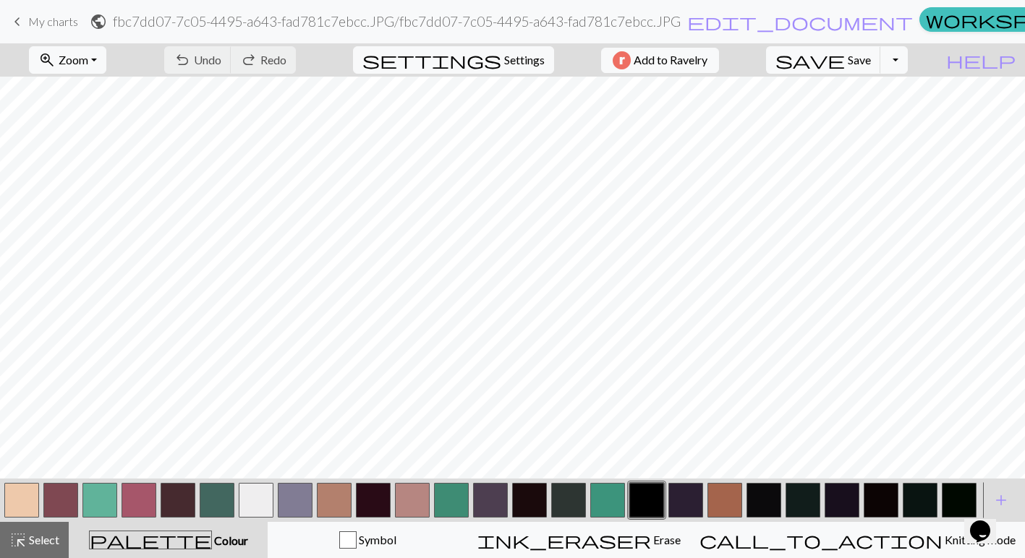
click at [524, 495] on button "button" at bounding box center [529, 500] width 35 height 35
click at [760, 506] on button "button" at bounding box center [763, 500] width 35 height 35
click at [519, 503] on button "button" at bounding box center [529, 500] width 35 height 35
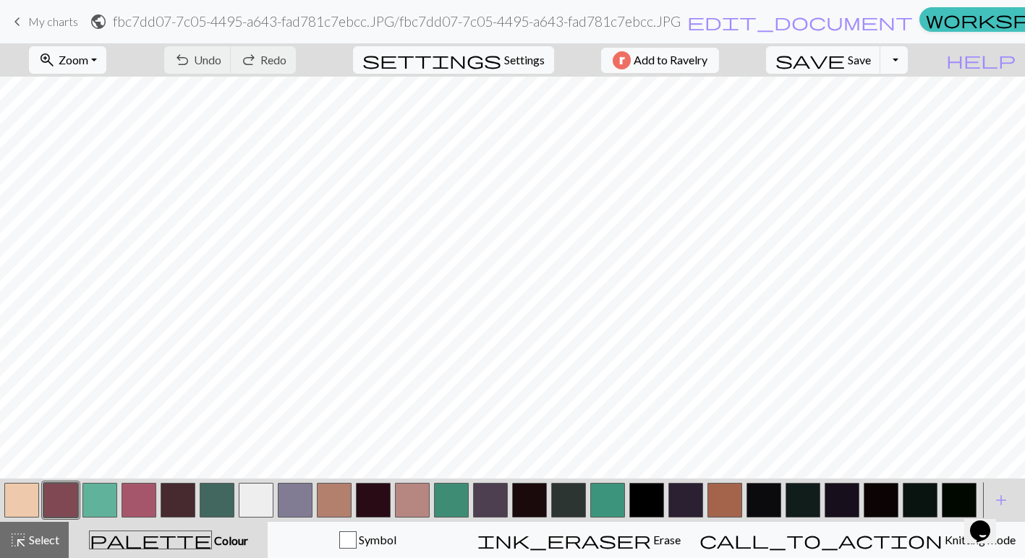
click at [255, 508] on button "button" at bounding box center [256, 500] width 35 height 35
click at [221, 57] on span "Undo" at bounding box center [207, 60] width 27 height 14
click at [756, 501] on button "button" at bounding box center [763, 500] width 35 height 35
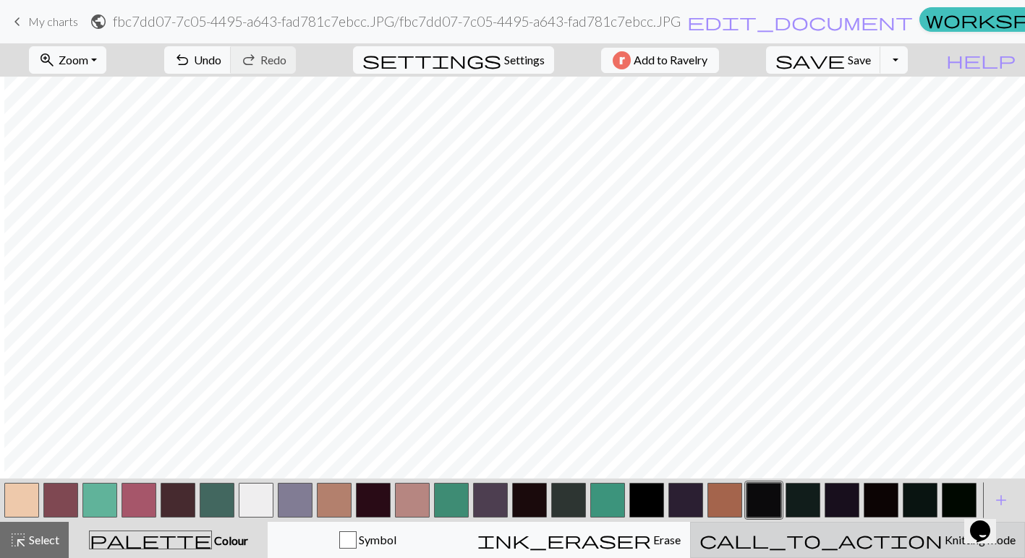
scroll to position [1209, 261]
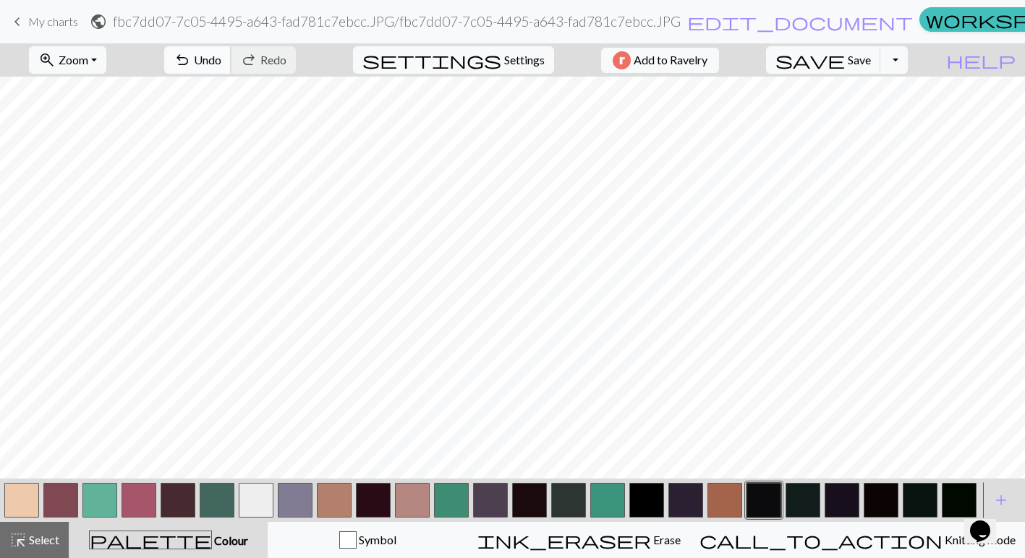
click at [221, 55] on span "Undo" at bounding box center [207, 60] width 27 height 14
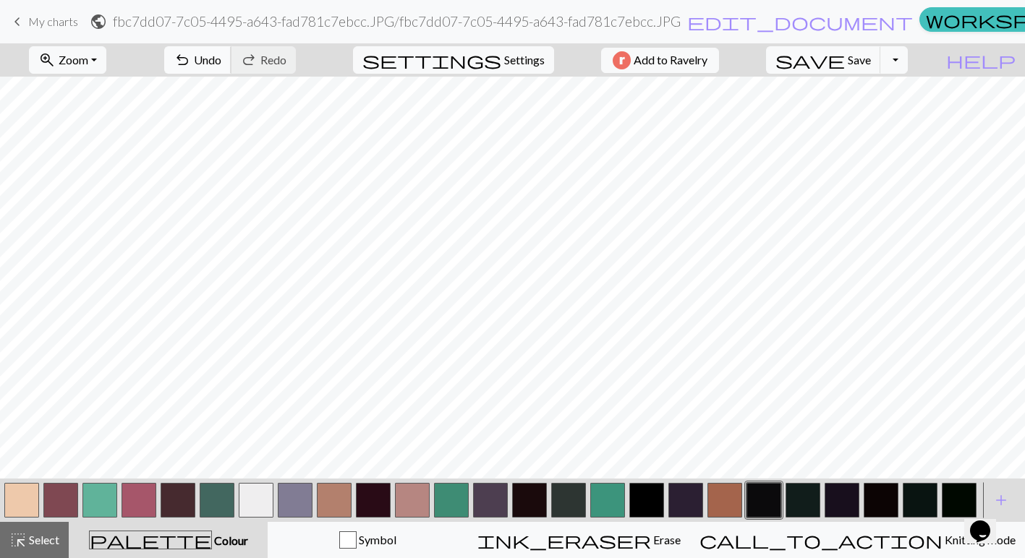
click at [231, 67] on button "undo Undo Undo" at bounding box center [197, 59] width 67 height 27
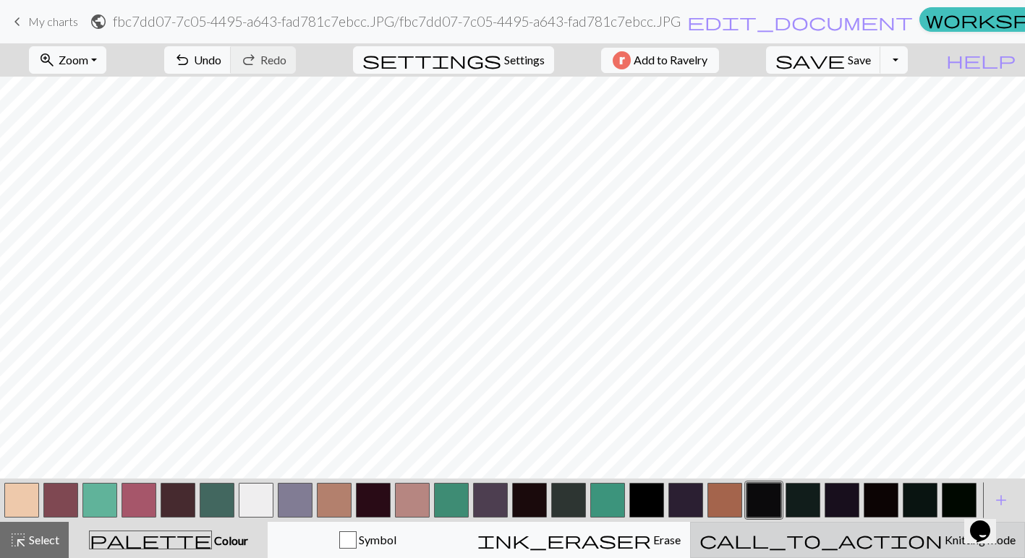
scroll to position [764, 631]
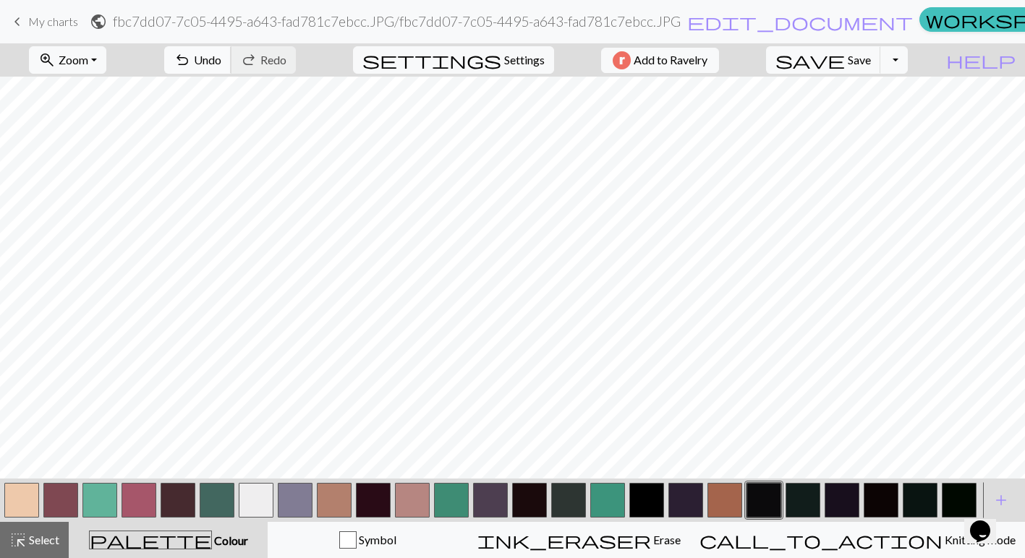
click at [221, 56] on span "Undo" at bounding box center [207, 60] width 27 height 14
click at [255, 503] on button "button" at bounding box center [256, 500] width 35 height 35
click at [542, 496] on button "button" at bounding box center [529, 500] width 35 height 35
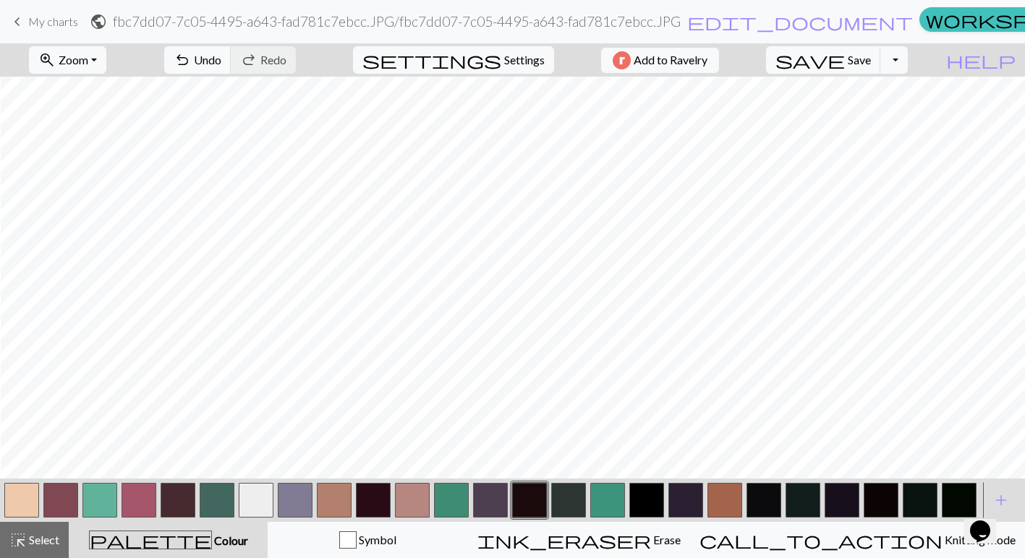
scroll to position [1465, 388]
click at [221, 54] on span "Undo" at bounding box center [207, 60] width 27 height 14
click at [272, 493] on button "button" at bounding box center [256, 500] width 35 height 35
click at [451, 493] on button "button" at bounding box center [451, 500] width 35 height 35
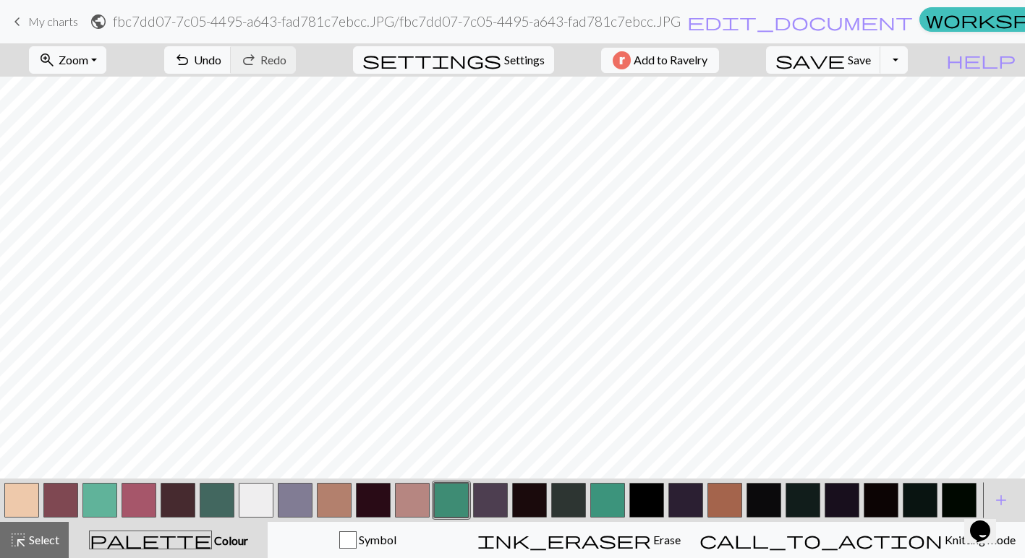
click at [603, 502] on button "button" at bounding box center [607, 500] width 35 height 35
click at [140, 506] on button "button" at bounding box center [139, 500] width 35 height 35
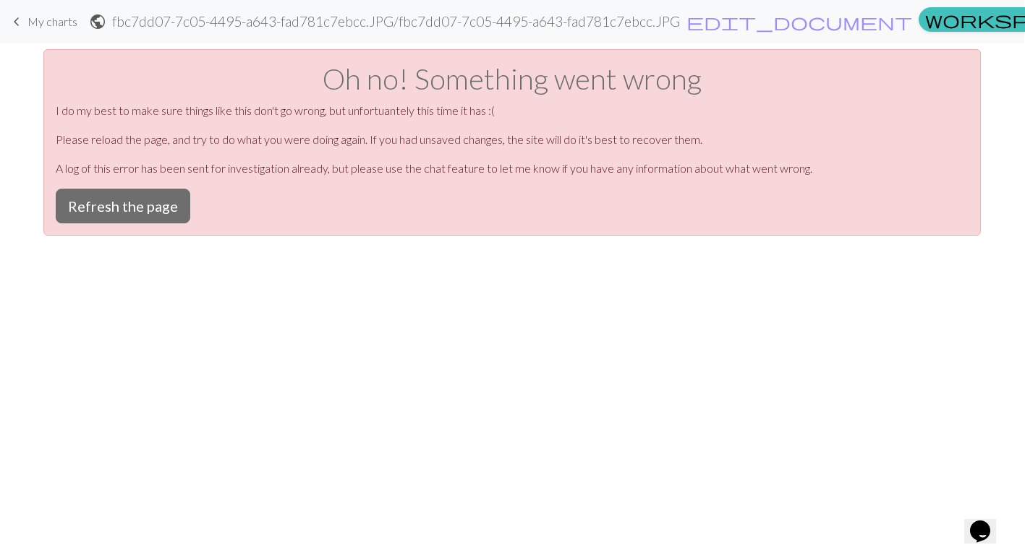
scroll to position [0, 0]
click at [143, 209] on button "Refresh the page" at bounding box center [123, 206] width 135 height 35
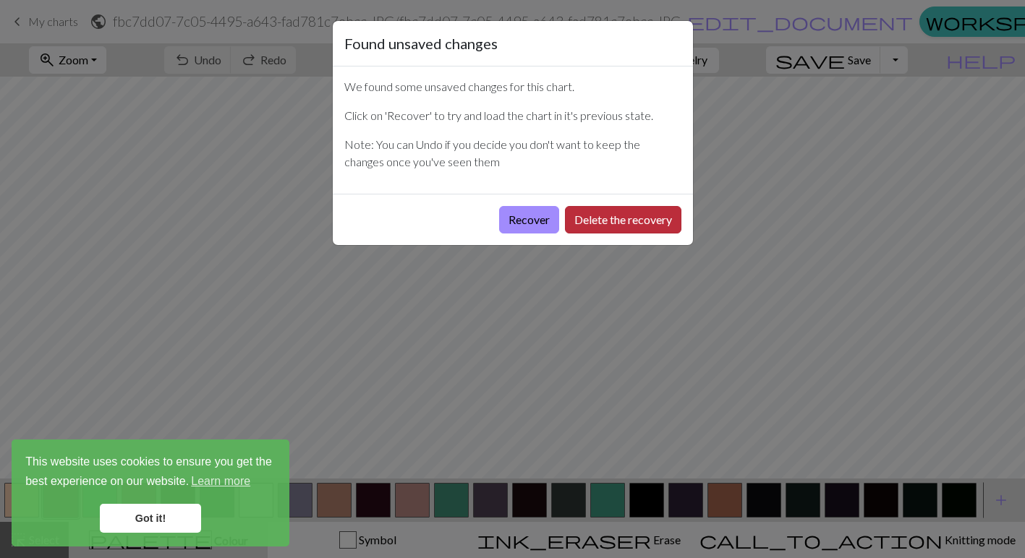
click at [600, 224] on button "Delete the recovery" at bounding box center [623, 219] width 116 height 27
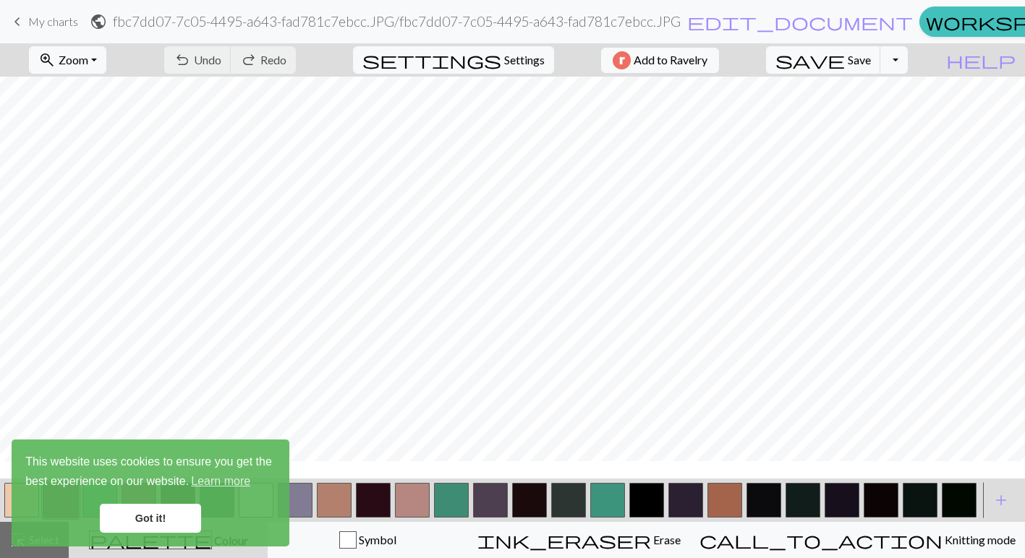
scroll to position [782, 307]
click at [143, 520] on link "Got it!" at bounding box center [150, 518] width 101 height 29
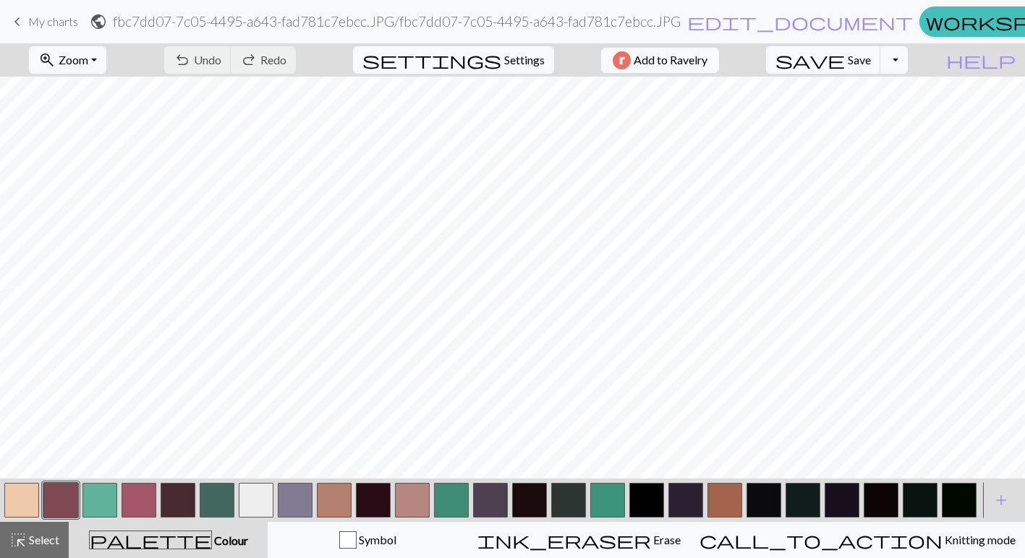
click at [243, 511] on button "button" at bounding box center [256, 500] width 35 height 35
click at [221, 58] on span "Undo" at bounding box center [207, 60] width 27 height 14
click at [527, 496] on button "button" at bounding box center [529, 500] width 35 height 35
click at [221, 66] on span "Undo" at bounding box center [207, 60] width 27 height 14
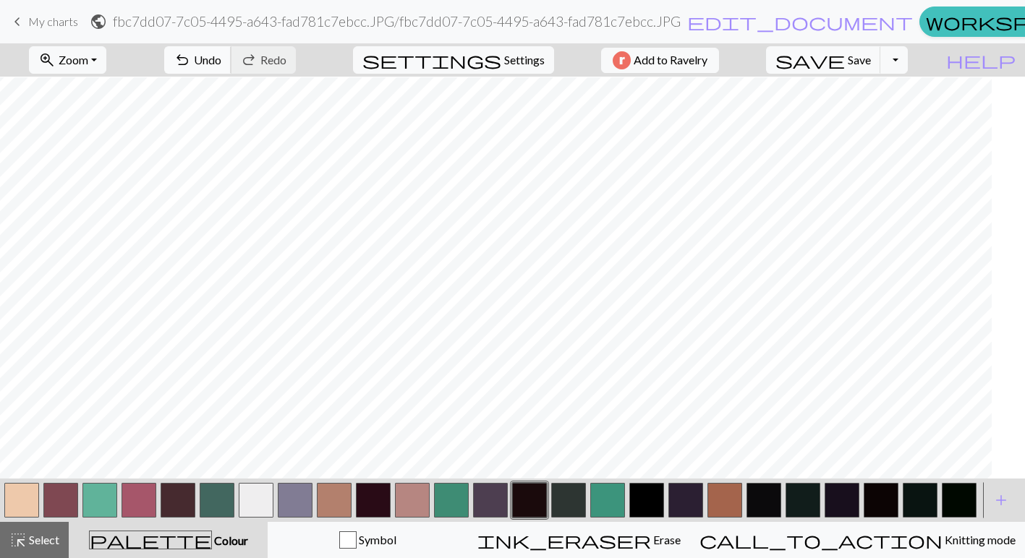
scroll to position [1206, 205]
click at [231, 51] on button "undo Undo Undo" at bounding box center [197, 59] width 67 height 27
click at [259, 491] on button "button" at bounding box center [256, 500] width 35 height 35
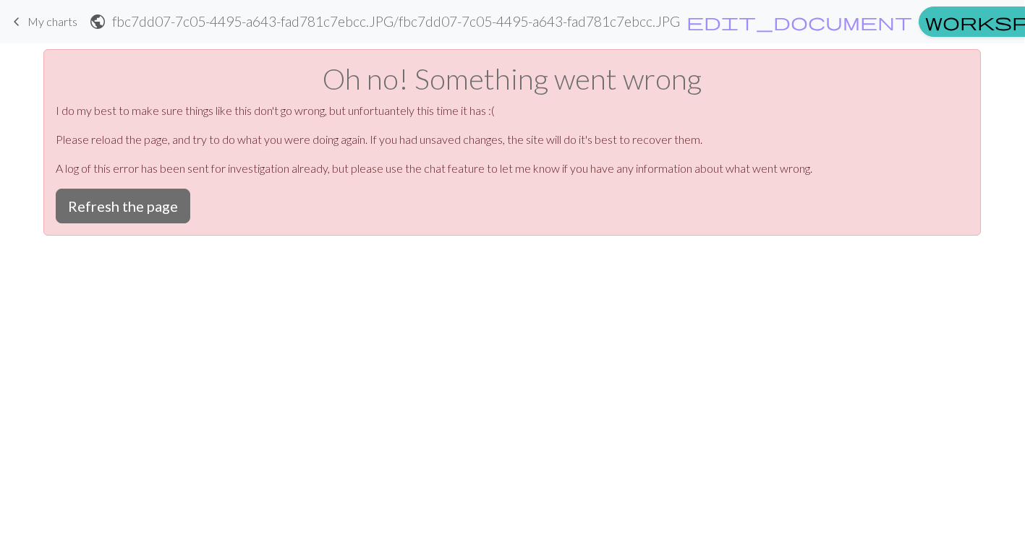
scroll to position [0, 0]
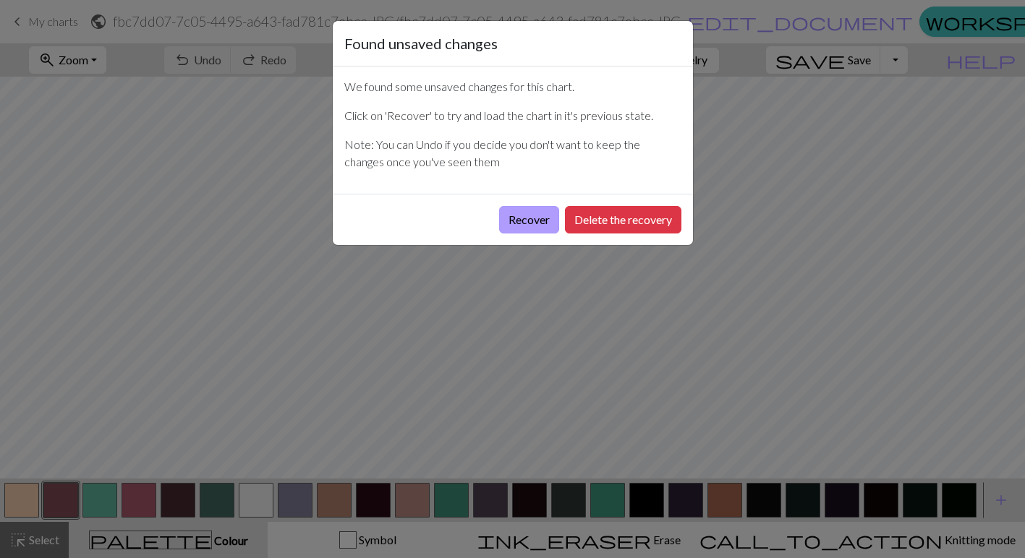
click at [546, 222] on button "Recover" at bounding box center [529, 219] width 60 height 27
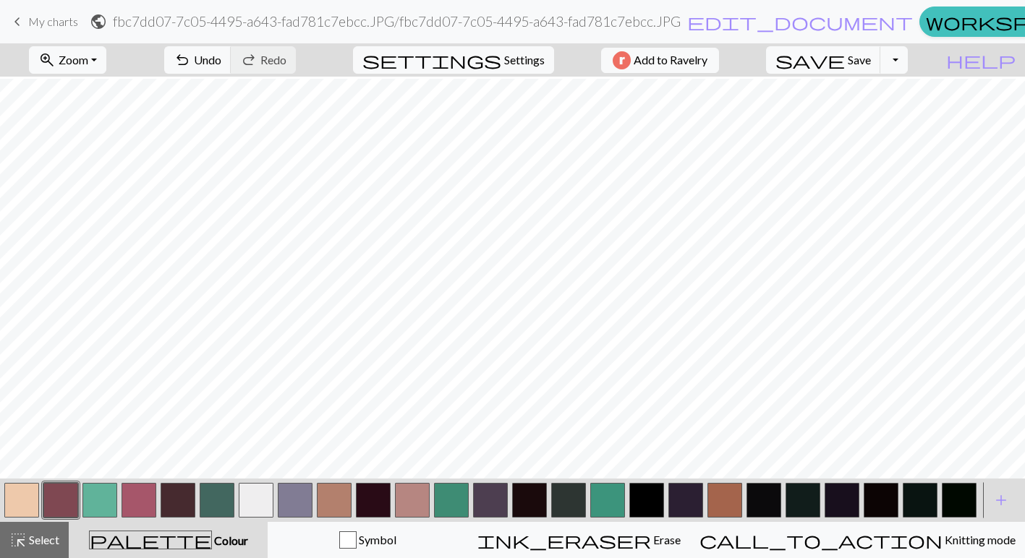
scroll to position [1269, 0]
click at [271, 501] on button "button" at bounding box center [256, 500] width 35 height 35
click at [533, 509] on button "button" at bounding box center [529, 500] width 35 height 35
click at [258, 495] on button "button" at bounding box center [256, 500] width 35 height 35
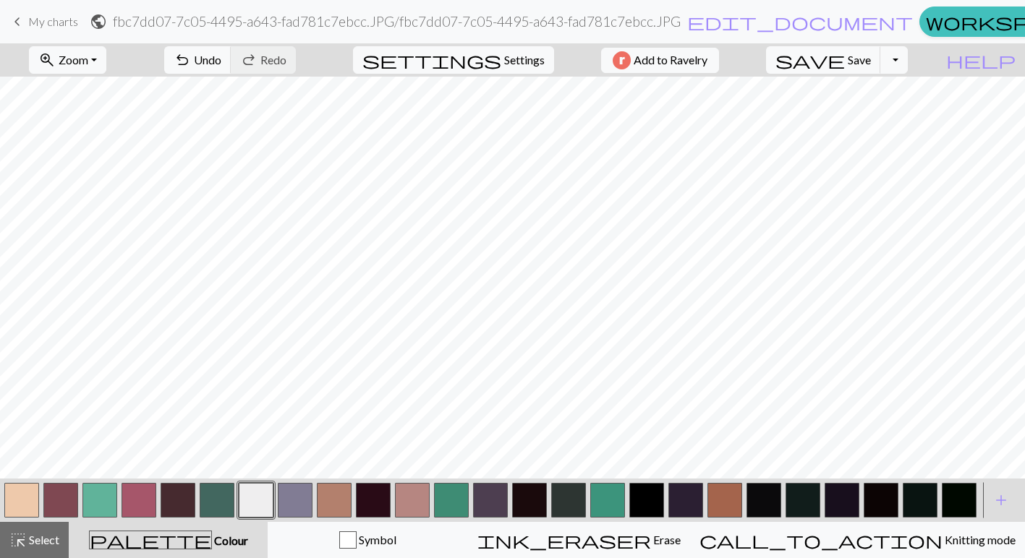
click at [61, 499] on button "button" at bounding box center [60, 500] width 35 height 35
click at [101, 498] on button "button" at bounding box center [99, 500] width 35 height 35
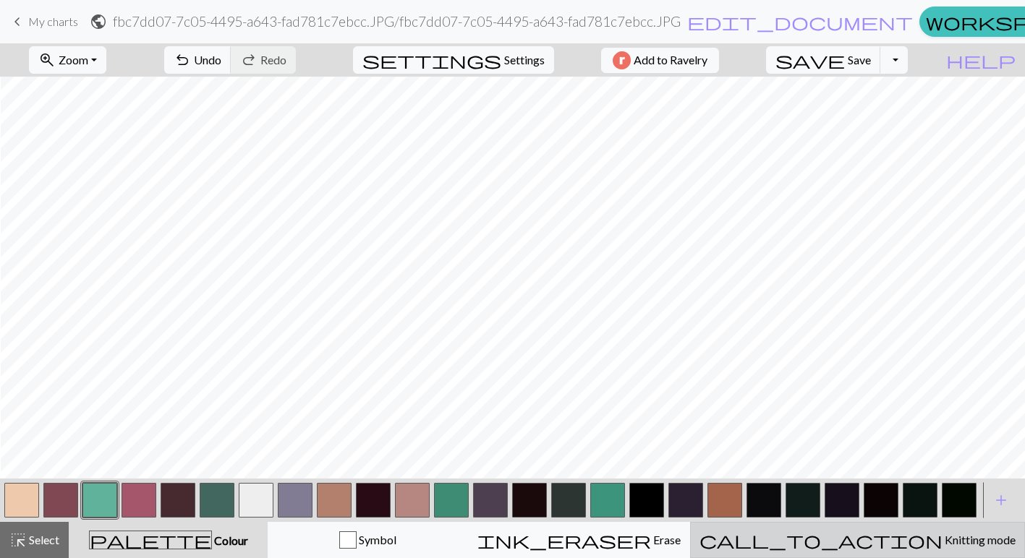
scroll to position [1556, 631]
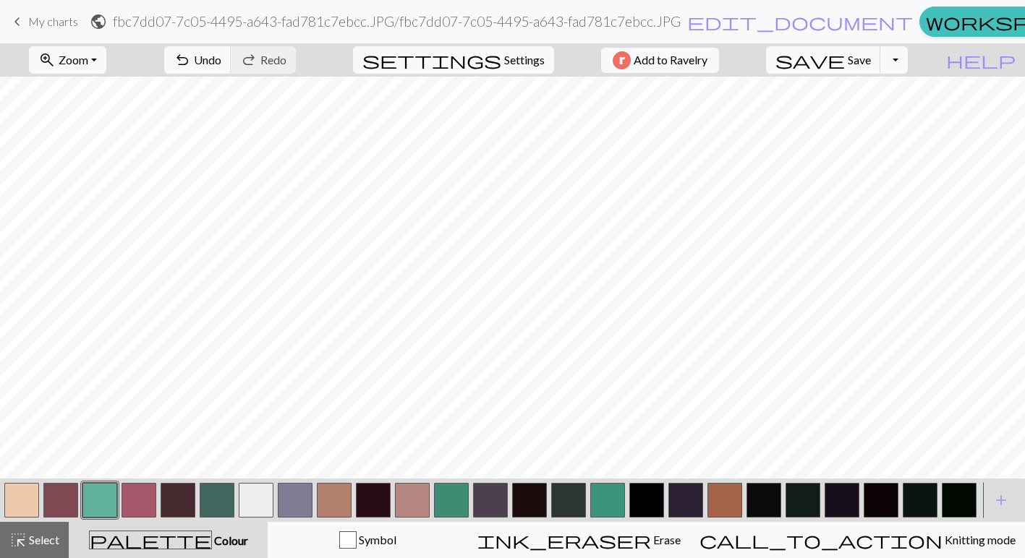
click at [61, 501] on button "button" at bounding box center [60, 500] width 35 height 35
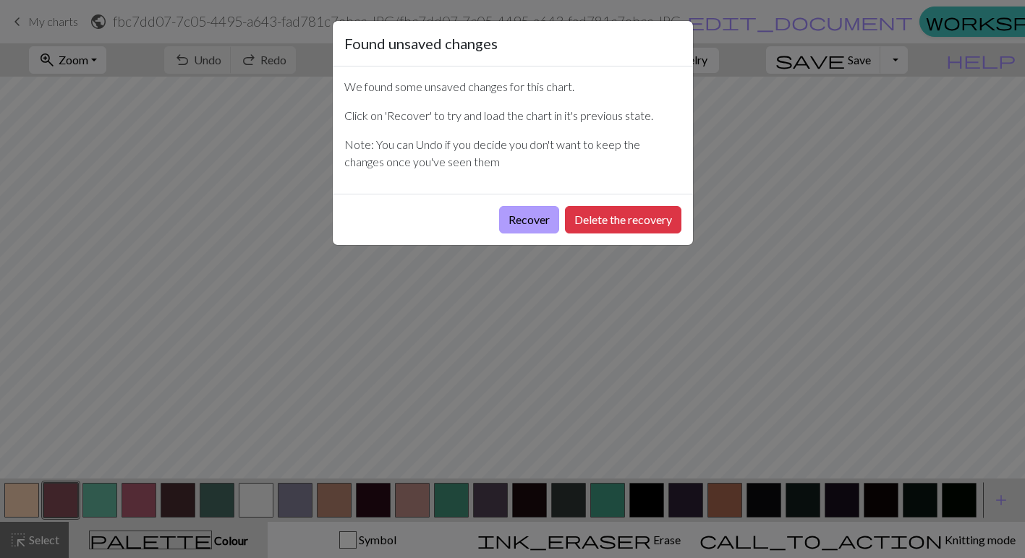
click at [527, 224] on button "Recover" at bounding box center [529, 219] width 60 height 27
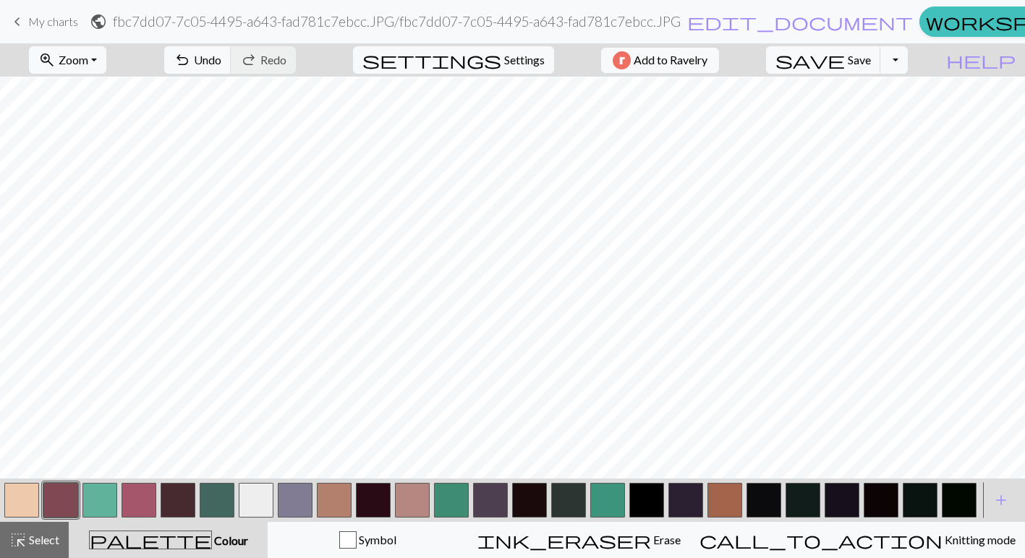
scroll to position [1791, 1]
click at [98, 512] on button "button" at bounding box center [99, 500] width 35 height 35
click at [178, 510] on button "button" at bounding box center [178, 500] width 35 height 35
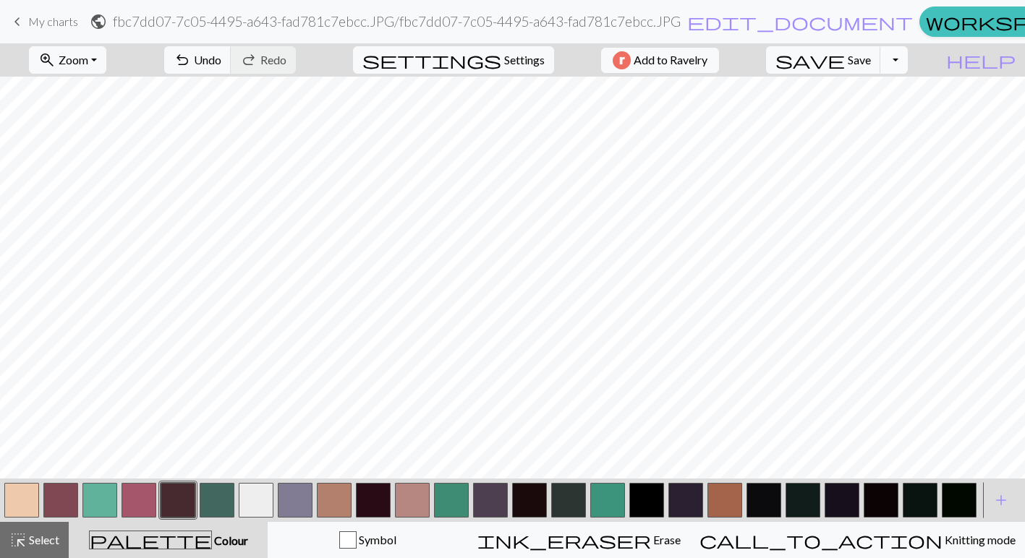
click at [908, 50] on button "Toggle Dropdown" at bounding box center [893, 59] width 27 height 27
drag, startPoint x: 895, startPoint y: 59, endPoint x: 930, endPoint y: 59, distance: 34.7
click at [919, 59] on div "save Save Save Toggle Dropdown file_copy Save a copy save_alt Download" at bounding box center [836, 59] width 163 height 33
click at [908, 59] on button "Toggle Dropdown" at bounding box center [893, 59] width 27 height 27
click at [882, 120] on button "save_alt Download" at bounding box center [787, 114] width 239 height 23
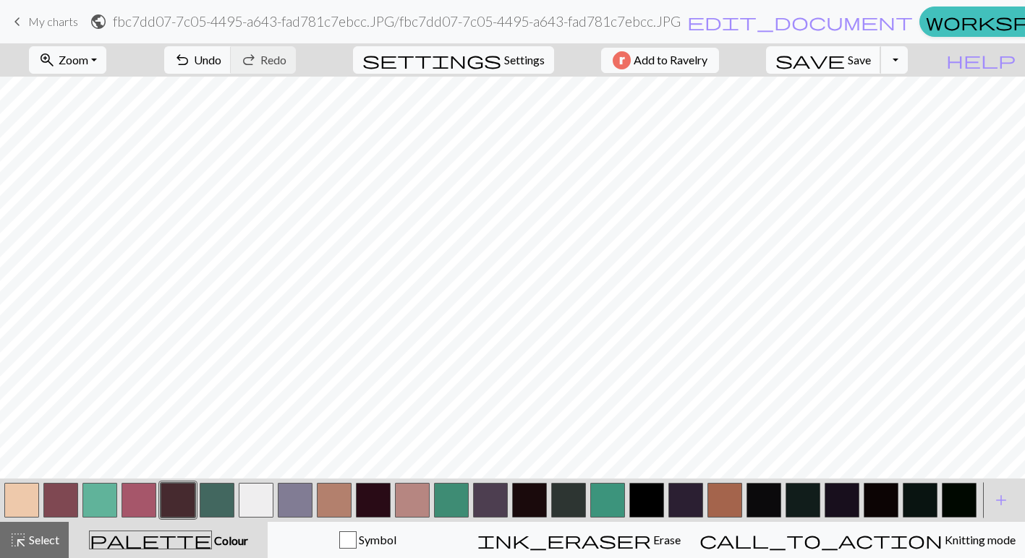
click at [871, 61] on span "Save" at bounding box center [859, 60] width 23 height 14
click at [926, 65] on div "Your download is ready! Download" at bounding box center [512, 42] width 1025 height 85
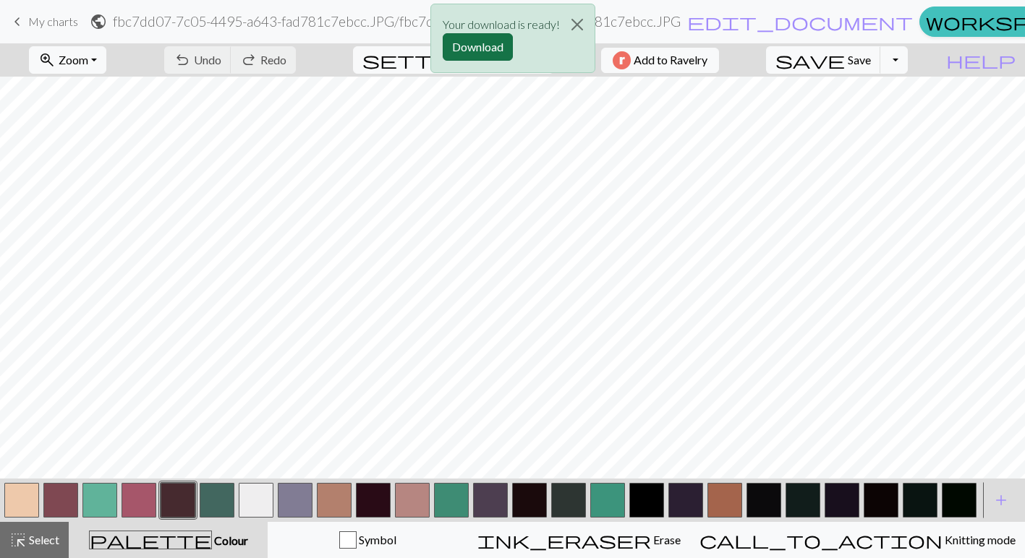
click at [492, 44] on button "Download" at bounding box center [478, 46] width 70 height 27
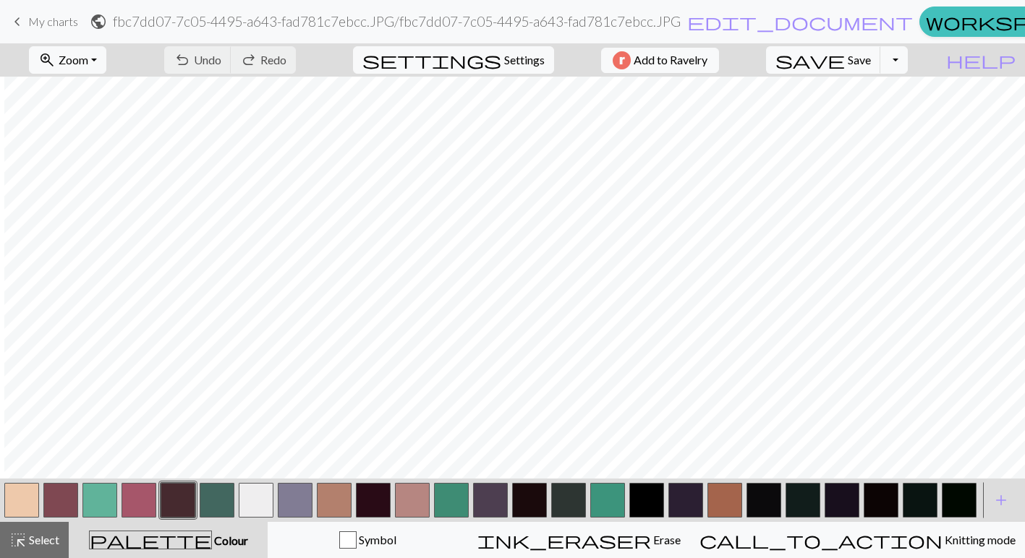
scroll to position [1334, 370]
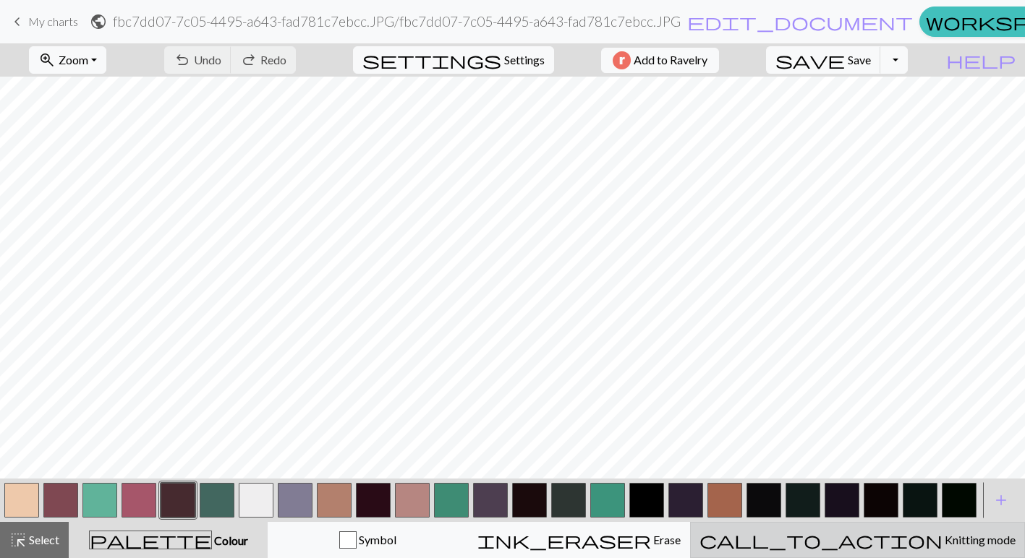
click at [942, 544] on span "Knitting mode" at bounding box center [978, 540] width 73 height 14
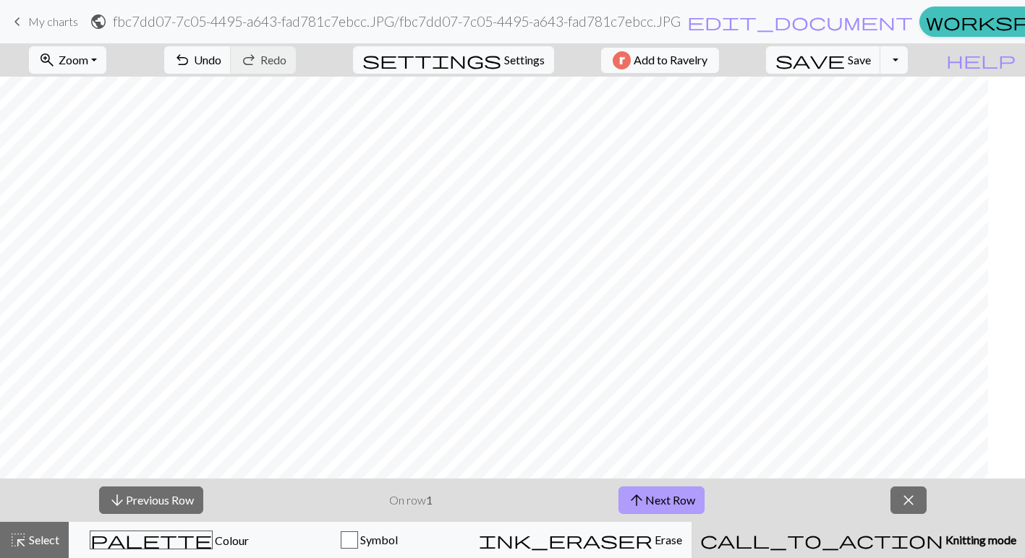
scroll to position [0, 0]
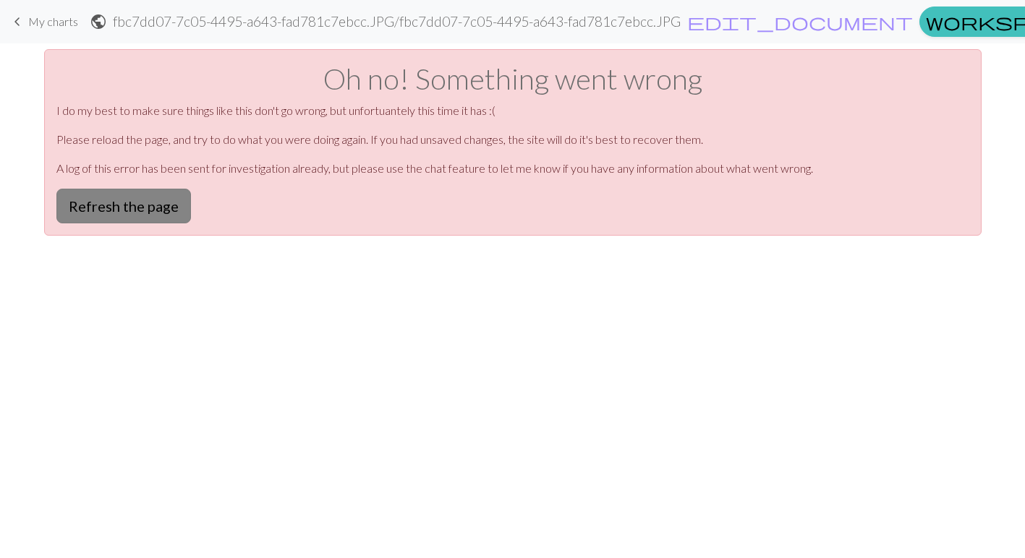
click at [118, 205] on button "Refresh the page" at bounding box center [123, 206] width 135 height 35
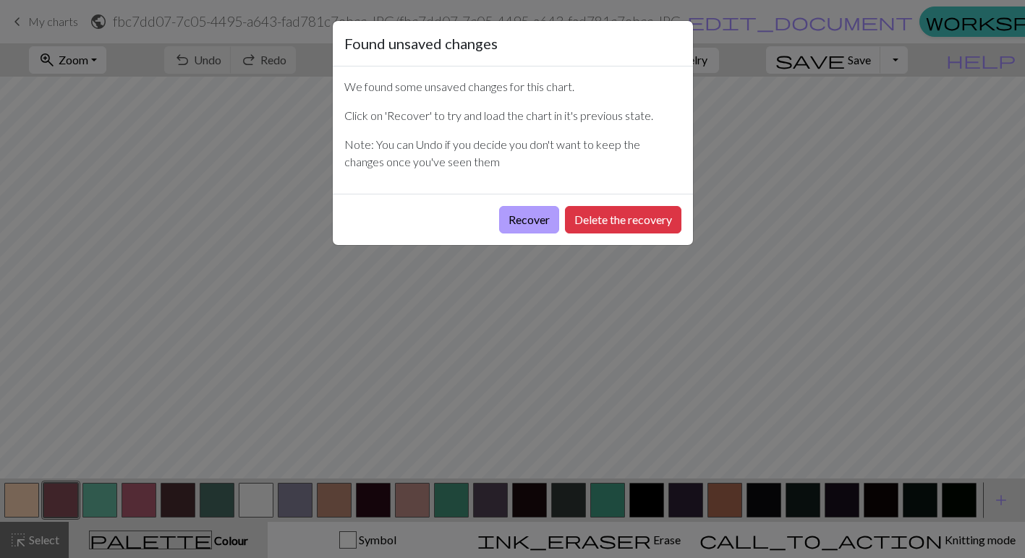
click at [531, 218] on button "Recover" at bounding box center [529, 219] width 60 height 27
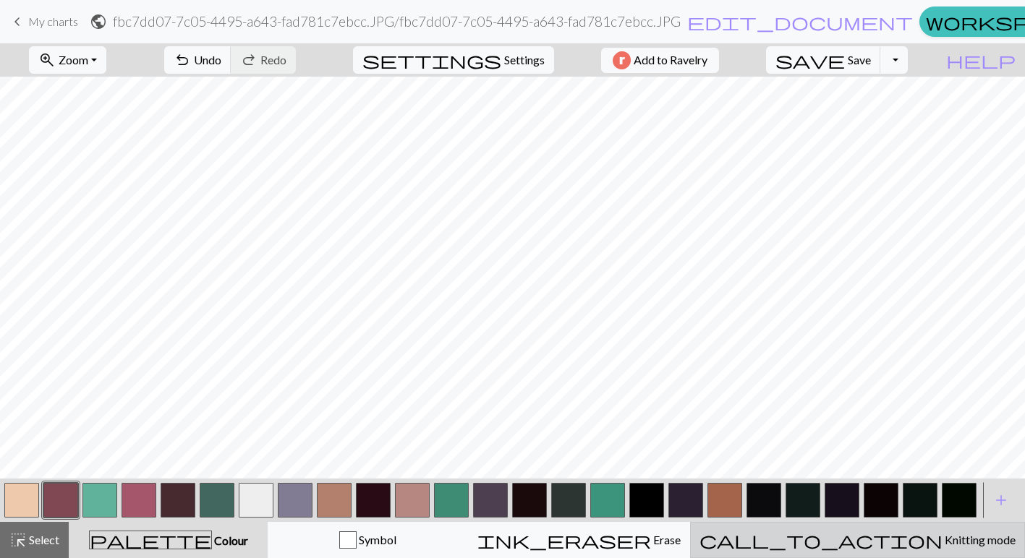
click at [871, 542] on span "call_to_action" at bounding box center [820, 540] width 243 height 20
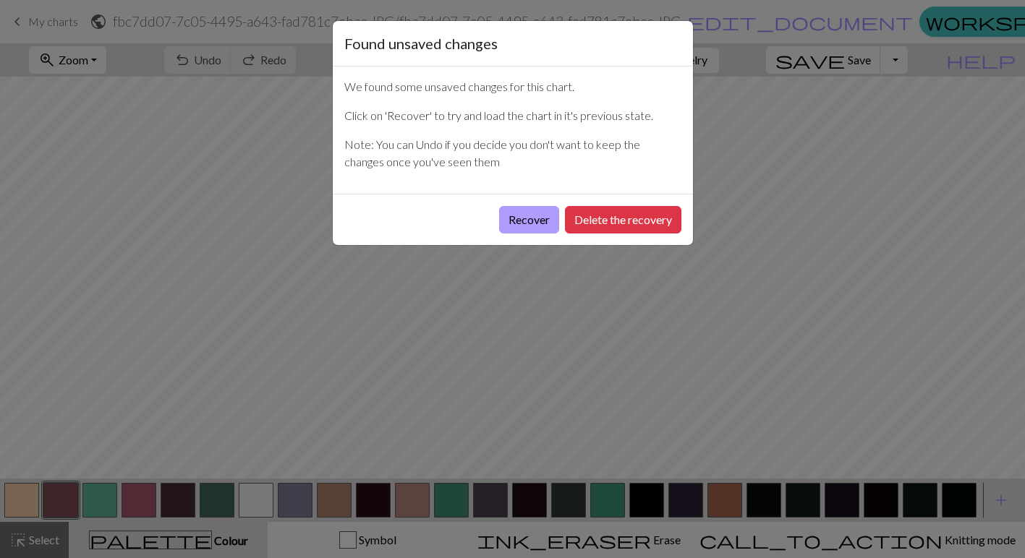
click at [542, 220] on button "Recover" at bounding box center [529, 219] width 60 height 27
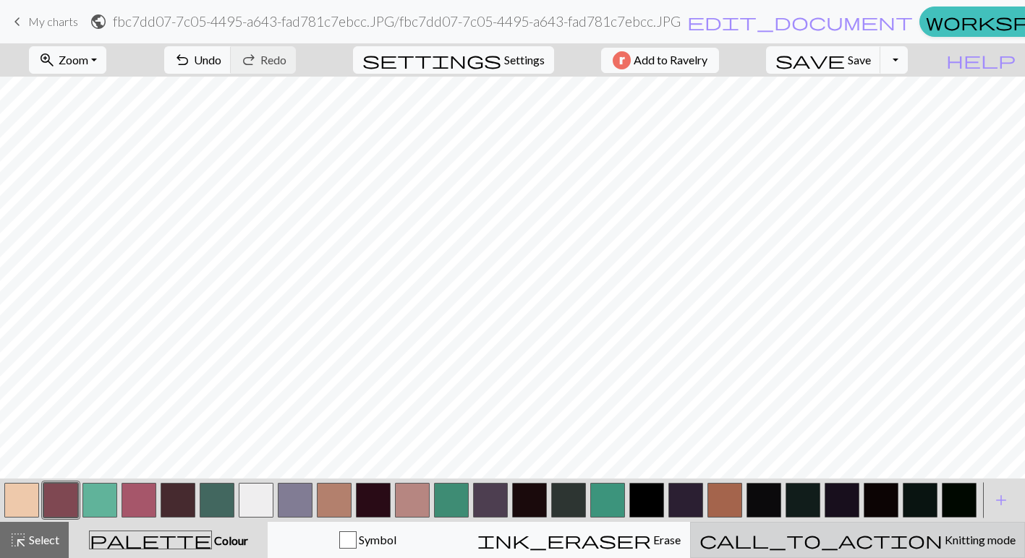
click at [934, 553] on button "call_to_action Knitting mode Knitting mode" at bounding box center [857, 540] width 335 height 36
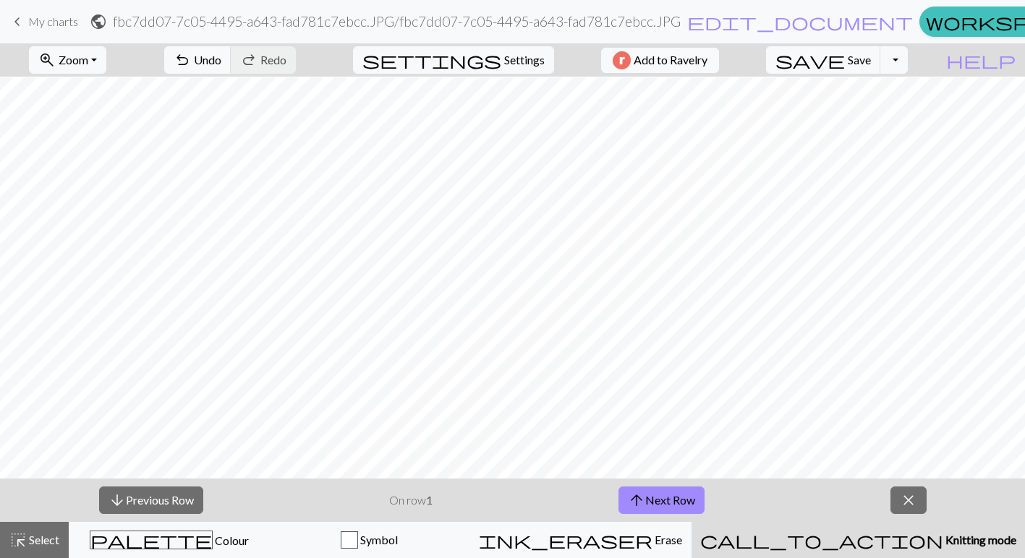
scroll to position [1791, 0]
click at [659, 507] on button "arrow_upward Next Row" at bounding box center [661, 500] width 86 height 27
click at [658, 507] on button "arrow_upward Next Row" at bounding box center [661, 500] width 86 height 27
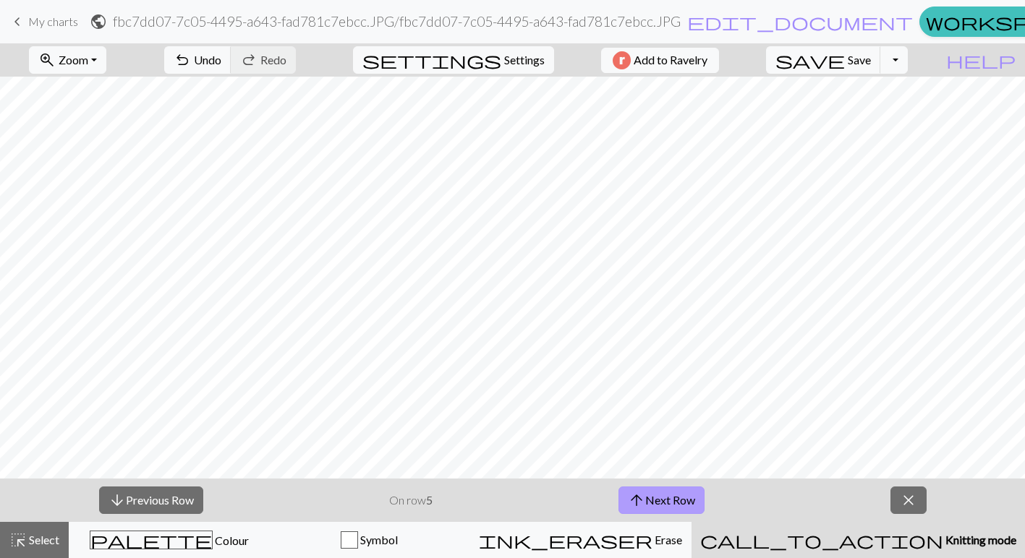
click at [658, 509] on button "arrow_upward Next Row" at bounding box center [661, 500] width 86 height 27
click at [657, 508] on button "arrow_upward Next Row" at bounding box center [661, 500] width 86 height 27
click at [670, 500] on button "arrow_upward Next Row" at bounding box center [661, 500] width 86 height 27
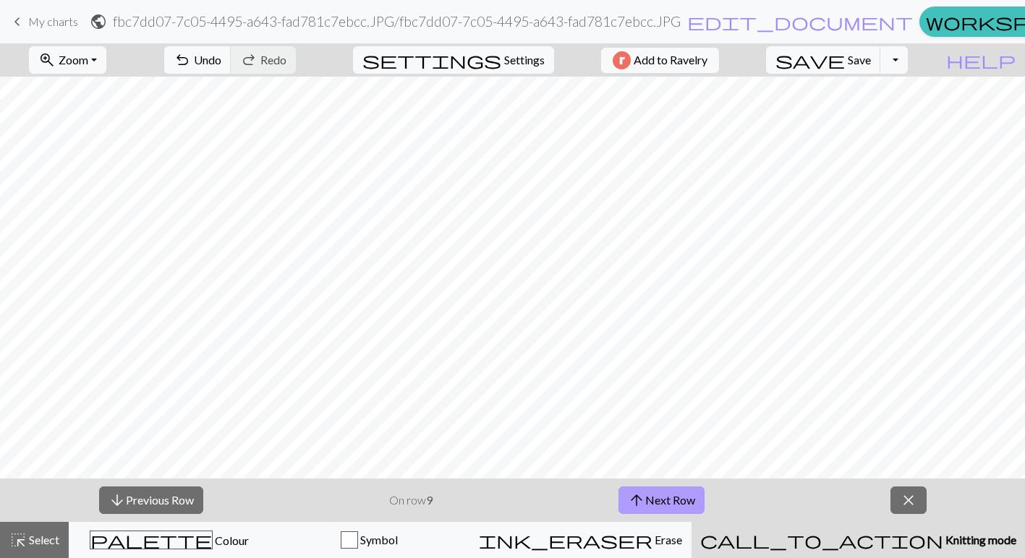
click at [678, 500] on button "arrow_upward Next Row" at bounding box center [661, 500] width 86 height 27
click at [195, 494] on button "arrow_downward Previous Row" at bounding box center [150, 500] width 104 height 27
click at [195, 494] on button "arrow_downward Previous Row" at bounding box center [151, 500] width 104 height 27
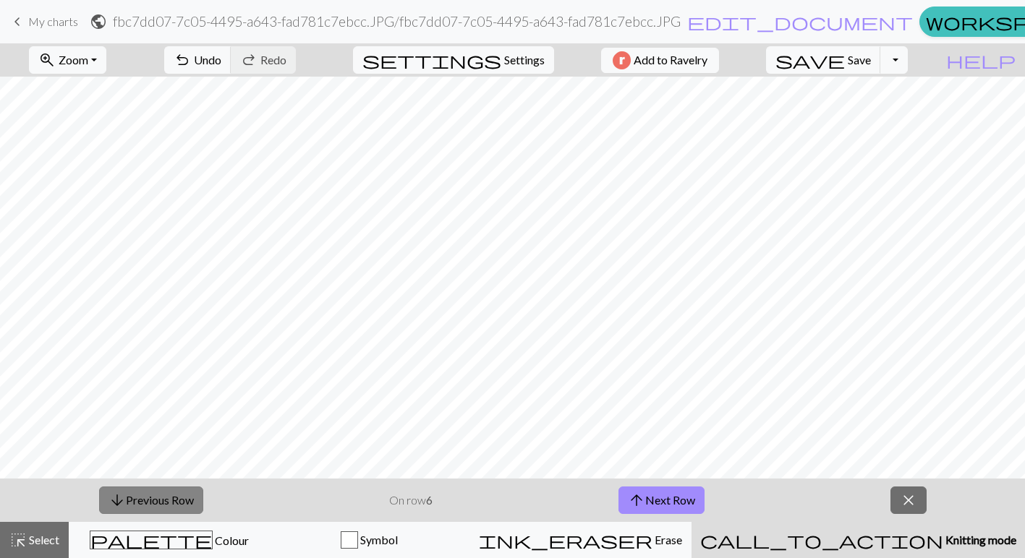
click at [195, 494] on button "arrow_downward Previous Row" at bounding box center [151, 500] width 104 height 27
